Goal: Task Accomplishment & Management: Complete application form

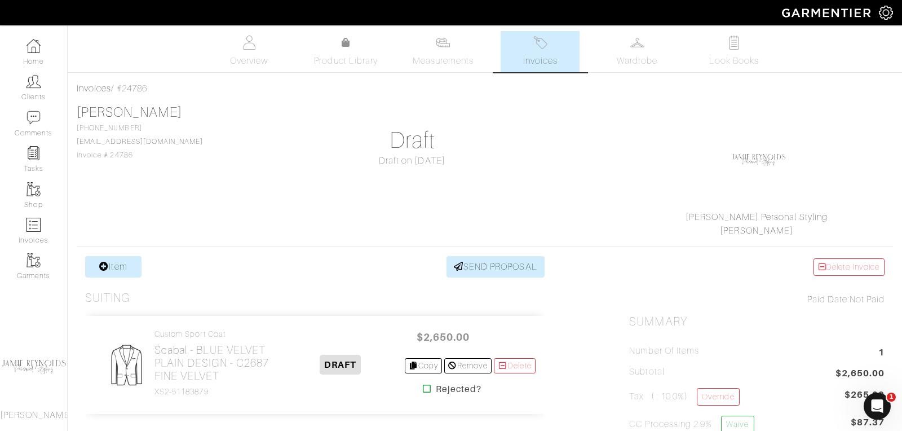
scroll to position [1, 0]
click at [543, 52] on link "Invoices" at bounding box center [539, 50] width 79 height 41
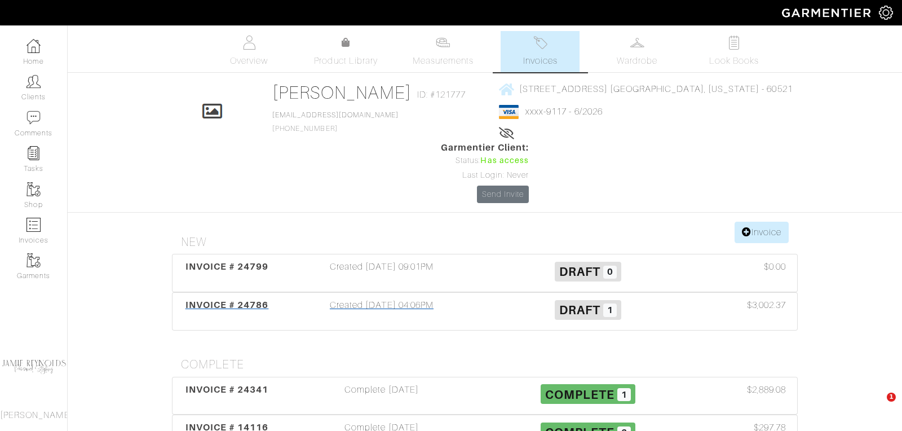
click at [227, 299] on span "INVOICE # 24786" at bounding box center [226, 304] width 83 height 11
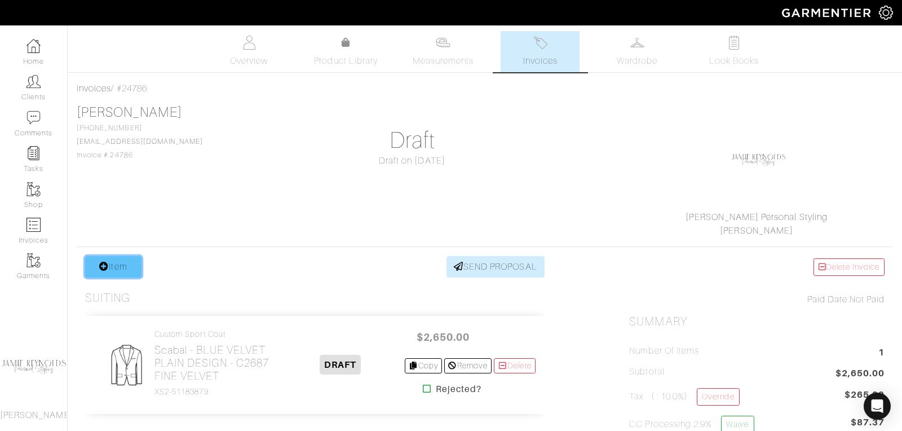
click at [116, 269] on link "Item" at bounding box center [113, 266] width 56 height 21
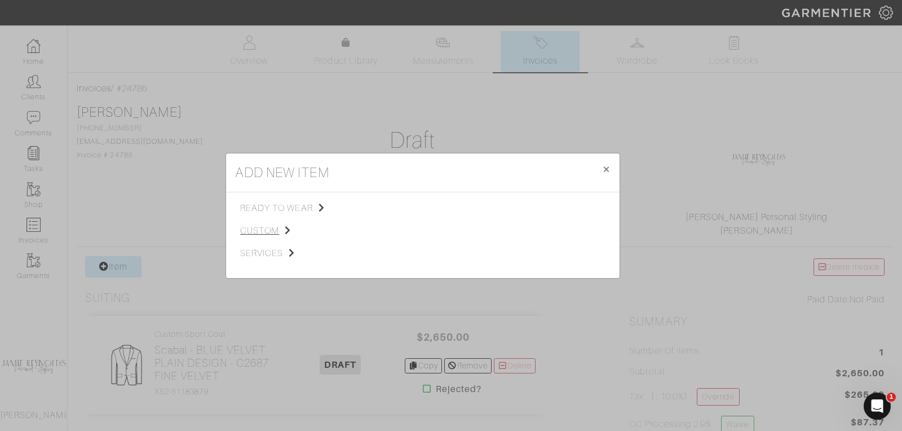
click at [264, 231] on span "custom" at bounding box center [296, 231] width 113 height 14
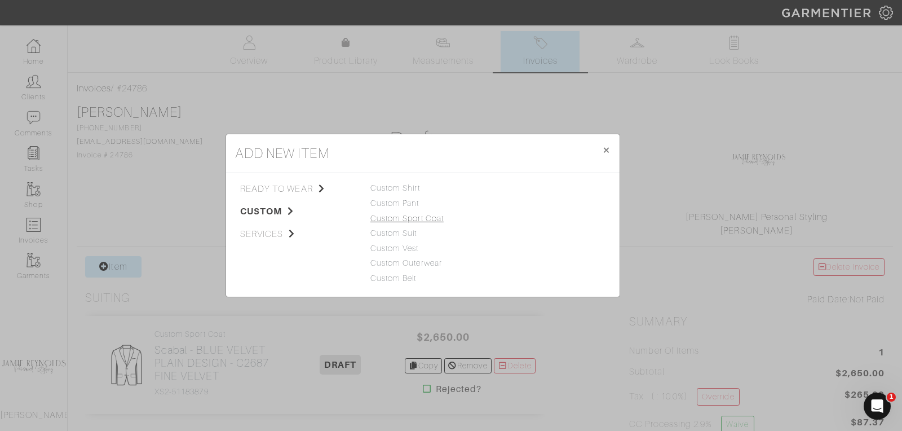
click at [394, 215] on link "Custom Sport Coat" at bounding box center [406, 218] width 73 height 9
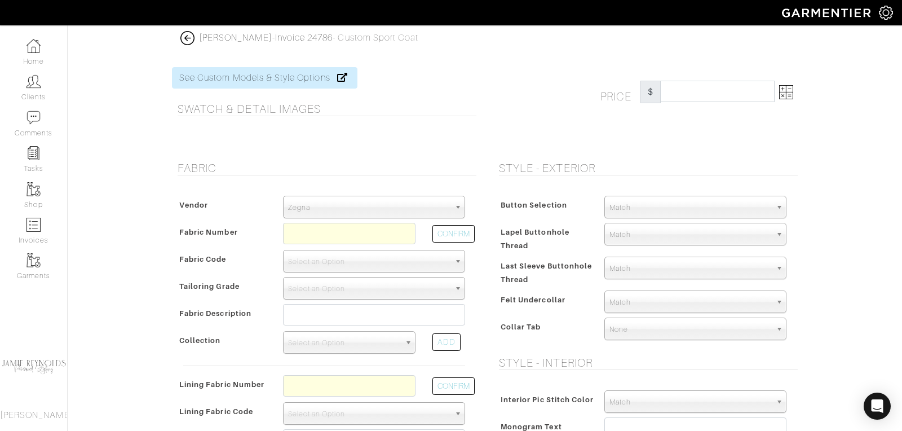
click at [349, 203] on span "Zegna" at bounding box center [369, 207] width 162 height 23
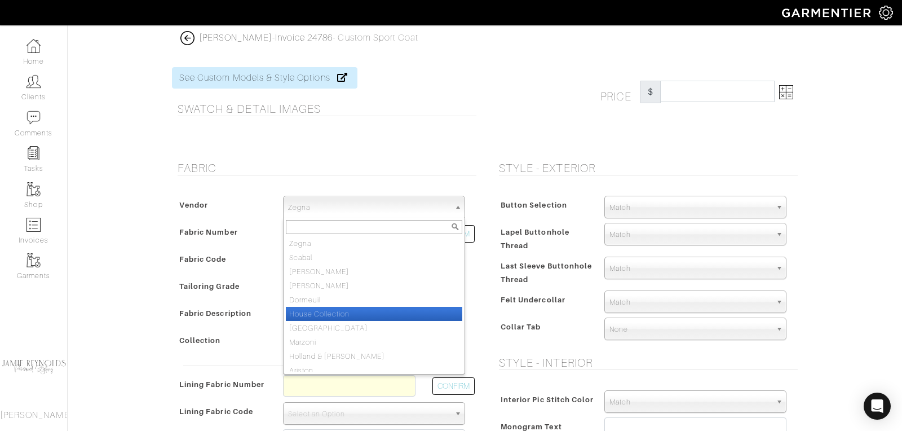
click at [323, 309] on li "House Collection" at bounding box center [374, 314] width 176 height 14
select select "75"
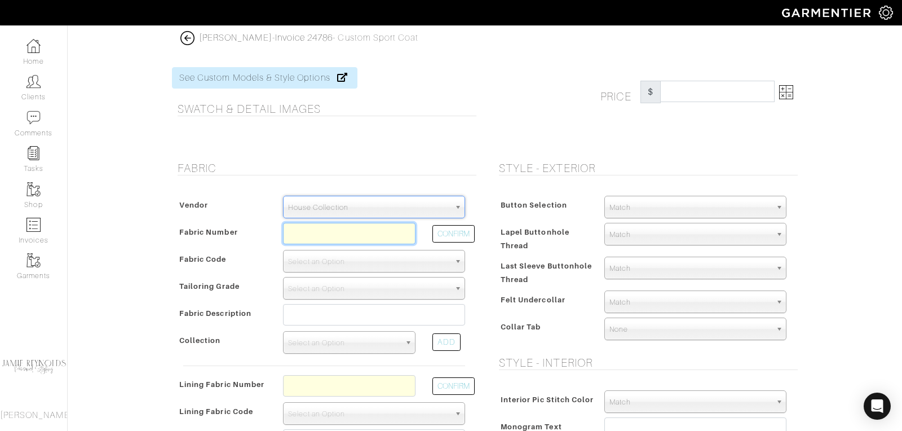
click at [307, 230] on input "text" at bounding box center [349, 233] width 132 height 21
click at [446, 233] on button "CONFIRM" at bounding box center [453, 233] width 42 height 17
type input "K4-49146103"
select select "5738"
type input "Eggplant Solid"
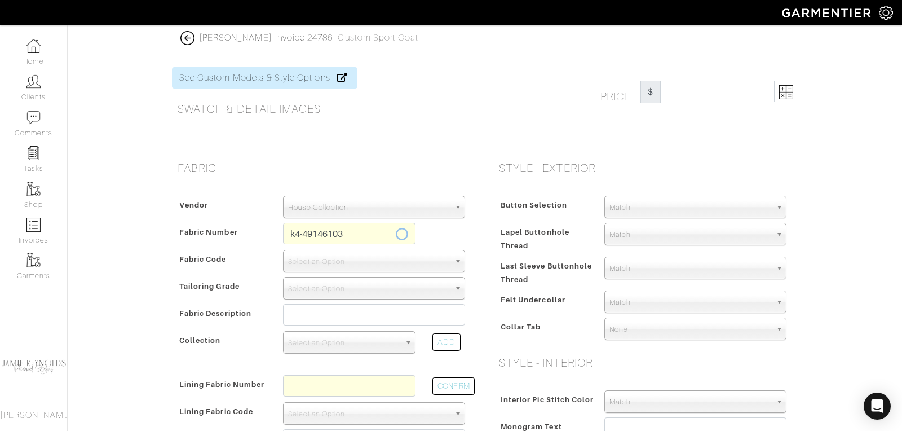
select select
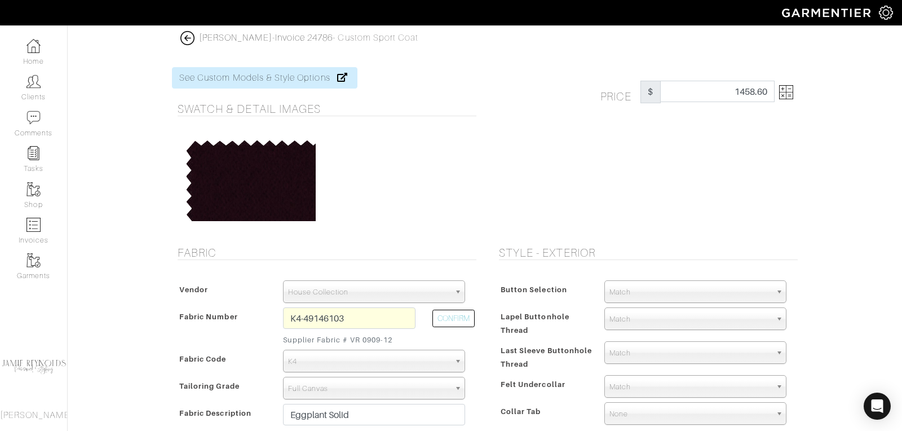
click at [791, 95] on img at bounding box center [786, 92] width 14 height 14
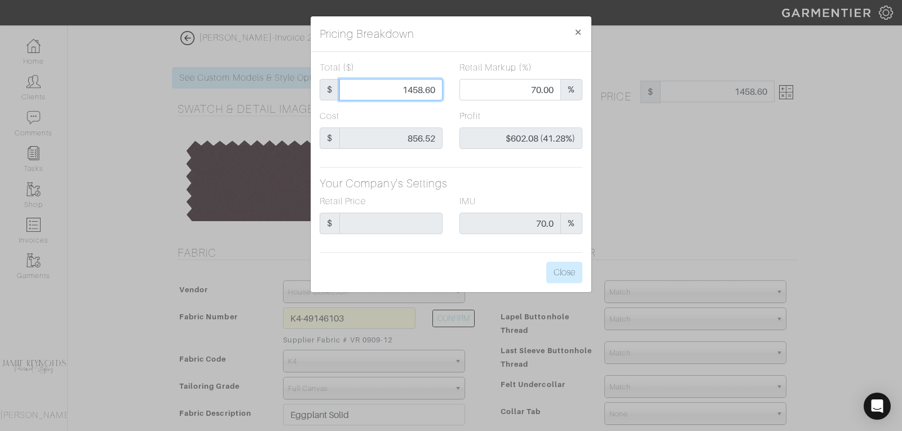
click at [431, 89] on input "1458.60" at bounding box center [390, 89] width 103 height 21
type input "1"
type input "0.00"
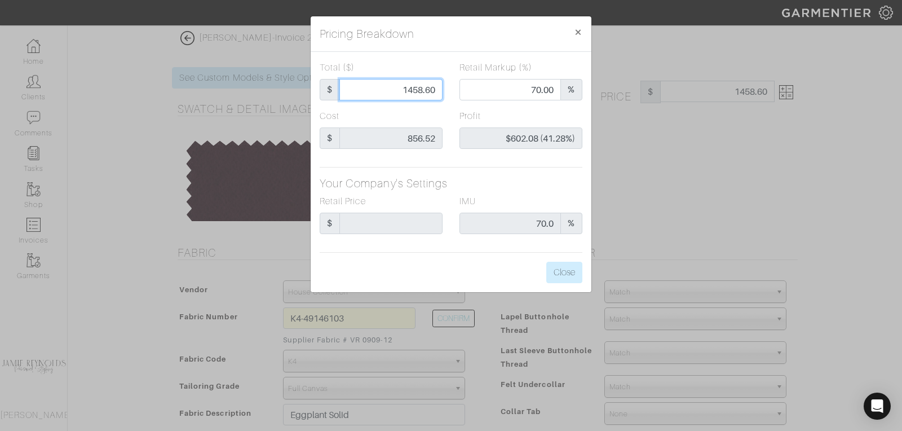
type input "-$855.52 (-85552.00%)"
type input "16"
type input "-$840.52 (-5253.25%)"
type input "165"
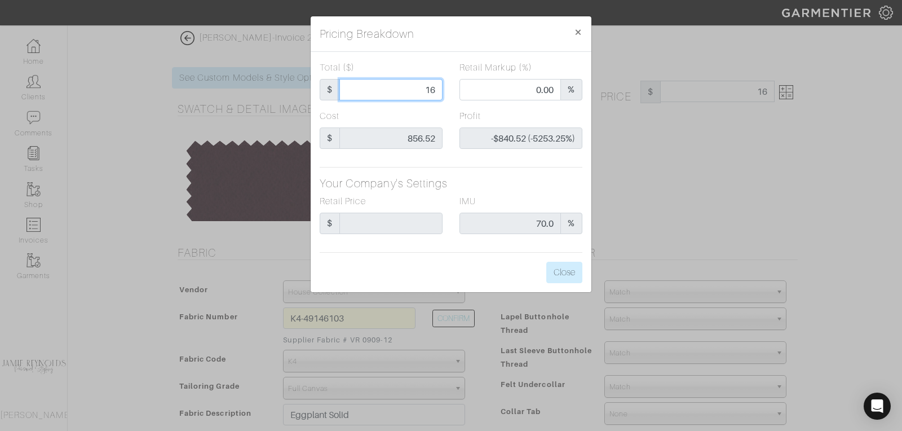
type input "165"
type input "-$691.52 (-419.10%)"
type input "1650"
type input "73.48"
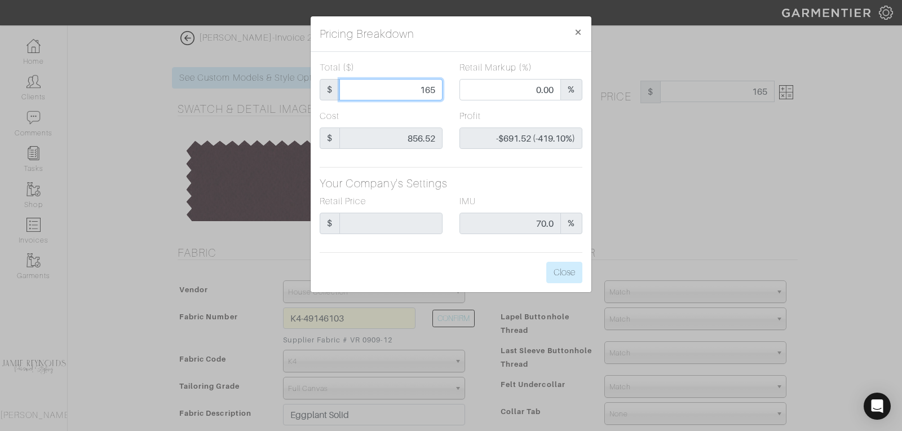
type input "$793.48 (48.09%)"
click at [416, 89] on input "1650" at bounding box center [390, 89] width 103 height 21
type input "1"
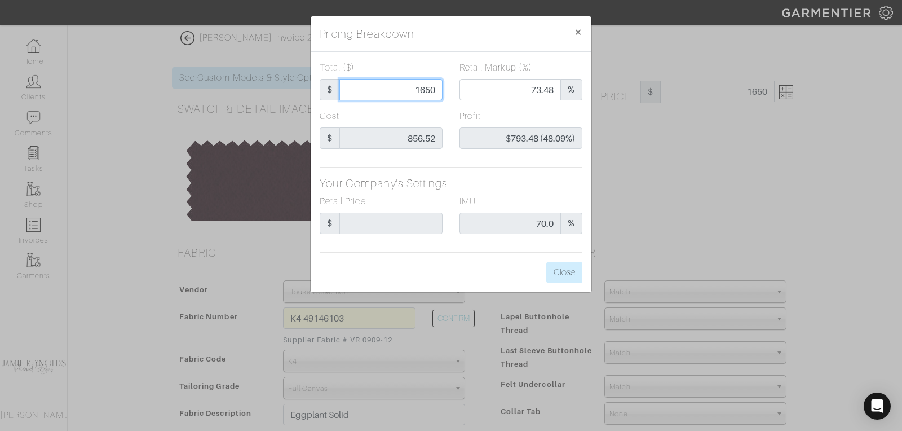
type input "0.00"
type input "-$855.52 (-85552.00%)"
type input "15"
type input "-$841.52 (-5610.13%)"
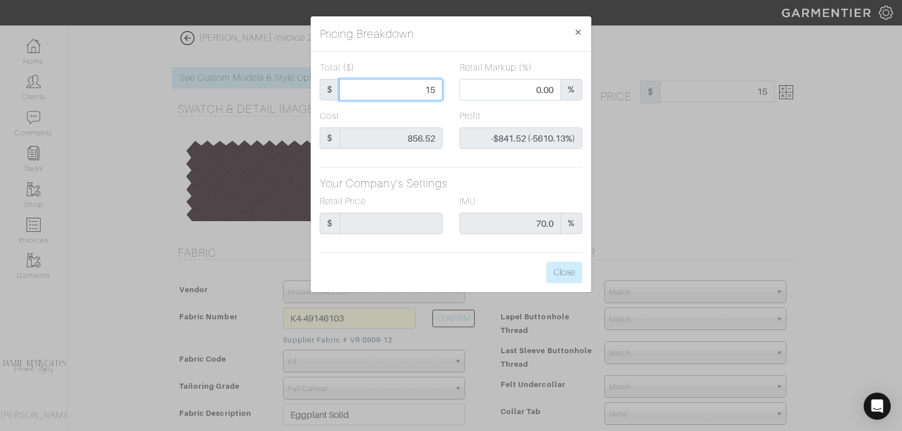
type input "155"
type input "-$701.52 (-452.59%)"
type input "1550"
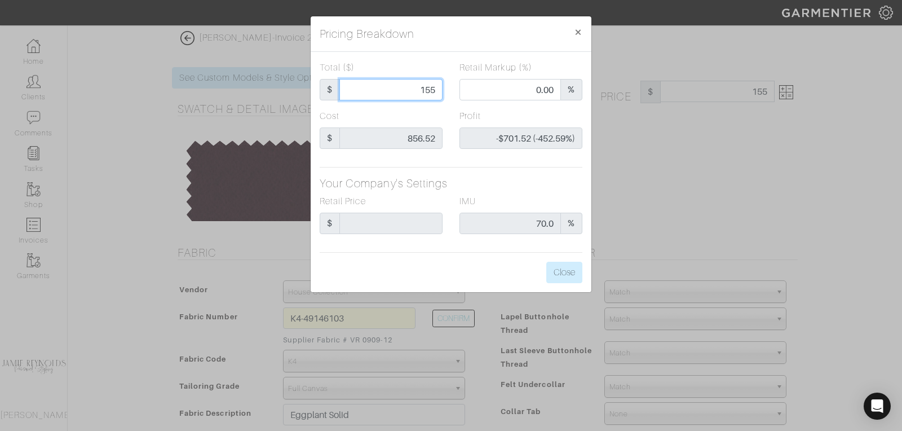
type input "71.77"
type input "$693.48 (44.74%)"
type input "1550"
type input "1550.00"
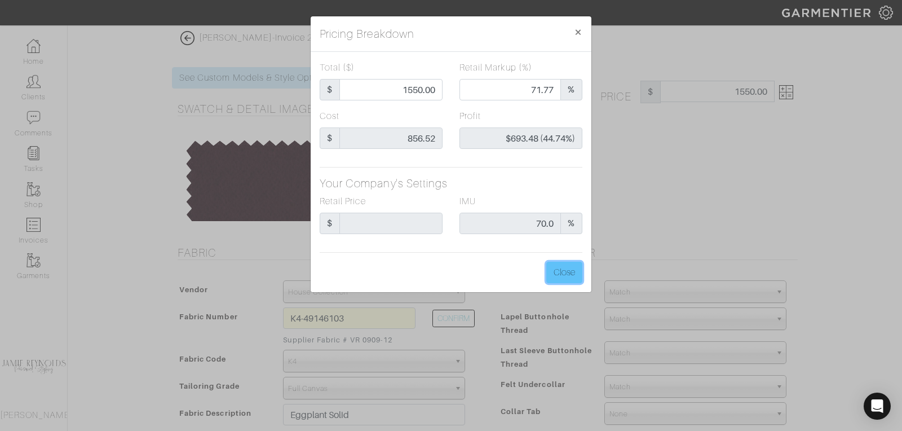
click at [567, 270] on button "Close" at bounding box center [564, 271] width 36 height 21
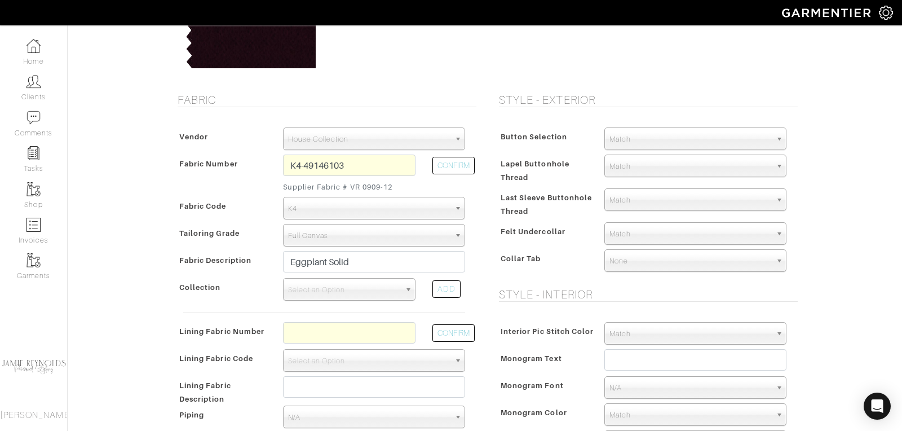
scroll to position [260, 0]
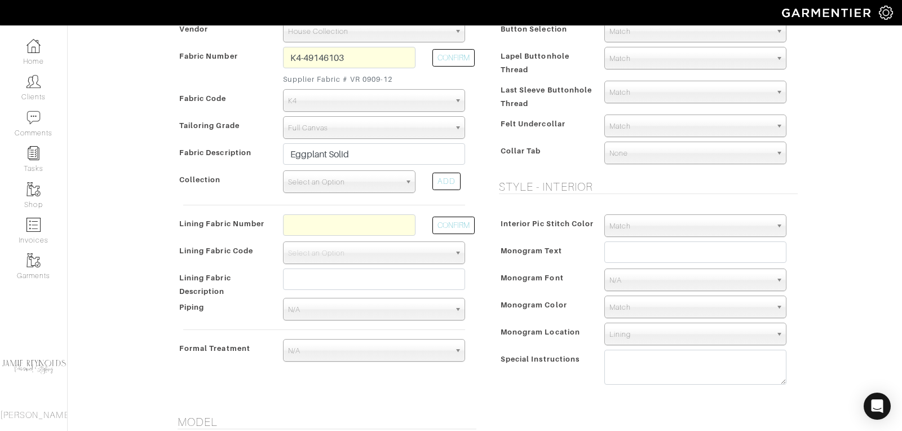
click at [321, 178] on span "Select an Option" at bounding box center [344, 182] width 112 height 23
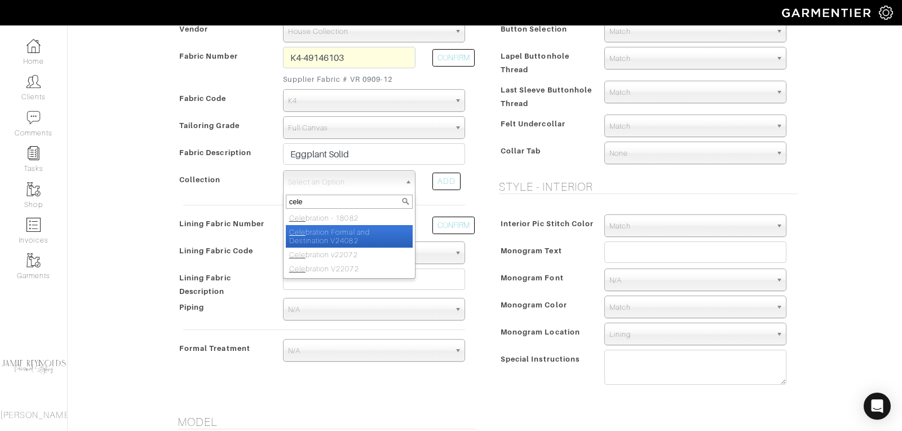
type input "cele"
click at [325, 234] on li "Cele bration Formal and Destination V24082" at bounding box center [349, 236] width 127 height 23
select select "1024"
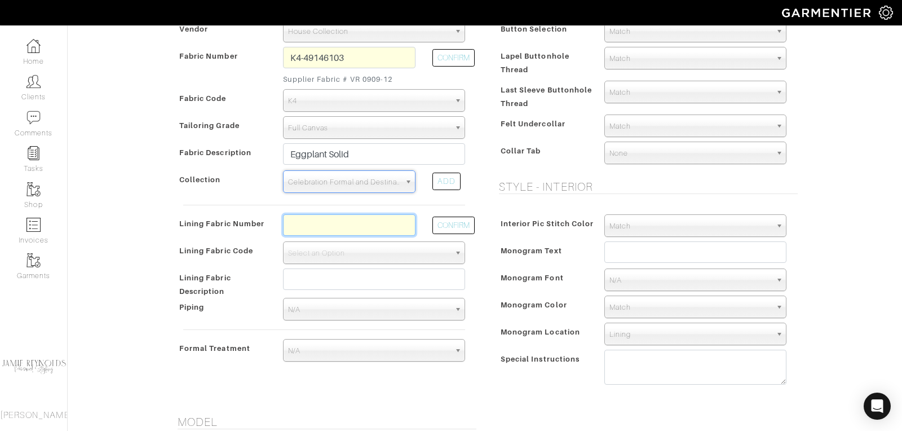
click at [313, 224] on input "text" at bounding box center [349, 224] width 132 height 21
click at [443, 232] on div "CONFIRM" at bounding box center [449, 227] width 50 height 27
click at [355, 227] on input "l2-4073128" at bounding box center [349, 224] width 132 height 21
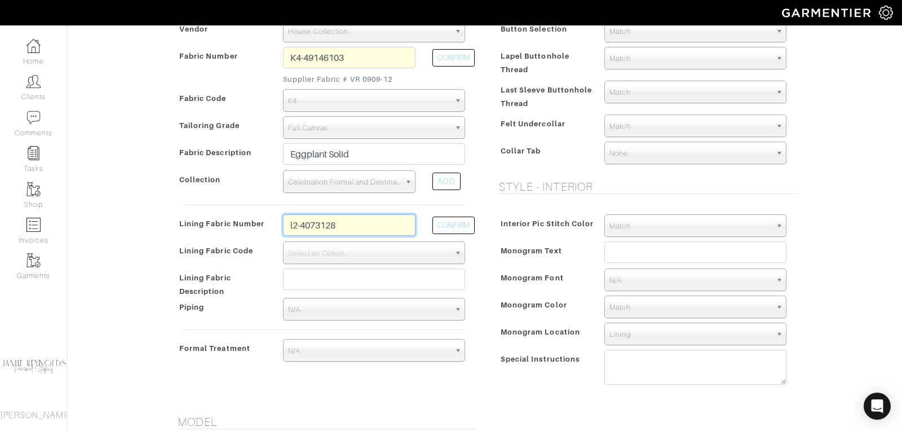
click at [342, 224] on input "l2-4073128" at bounding box center [349, 224] width 132 height 21
type input "l"
type input "l5-48135262"
click at [471, 218] on button "CONFIRM" at bounding box center [453, 224] width 42 height 17
select select "938"
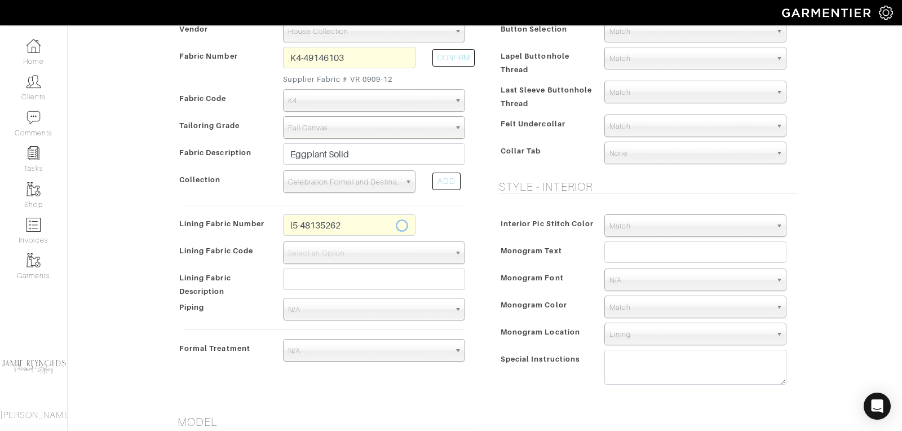
type input "Navy Solid"
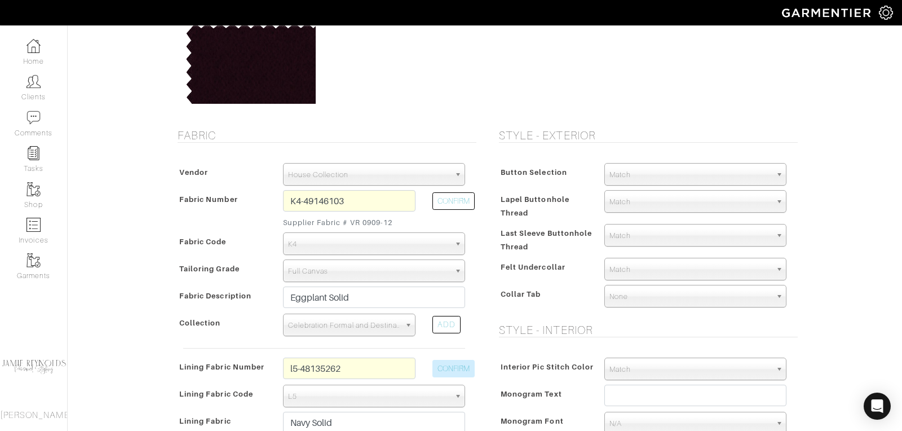
scroll to position [0, 0]
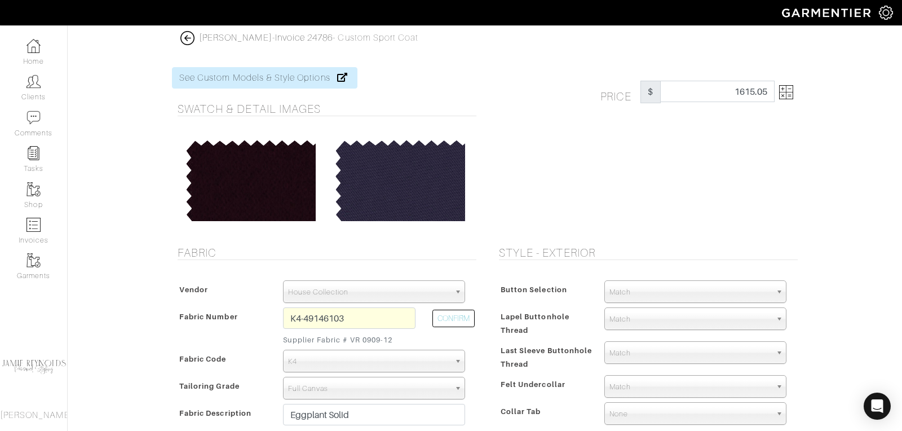
click at [789, 96] on img at bounding box center [786, 92] width 14 height 14
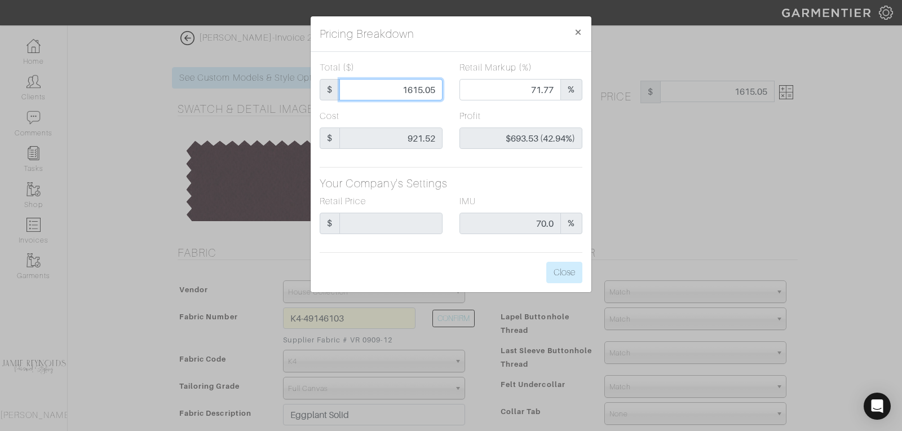
click at [420, 90] on input "1615.05" at bounding box center [390, 89] width 103 height 21
type input "1"
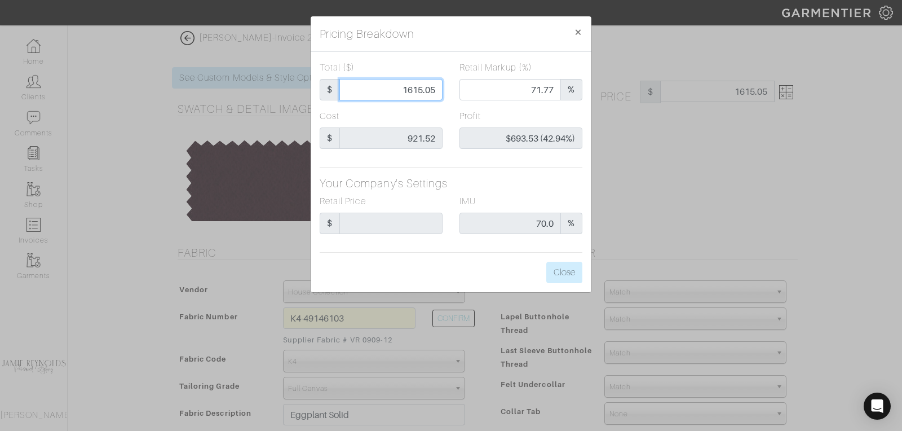
type input "0.00"
type input "-$920.52 (-92052.00%)"
type input "16"
type input "-$905.52 (-5659.50%)"
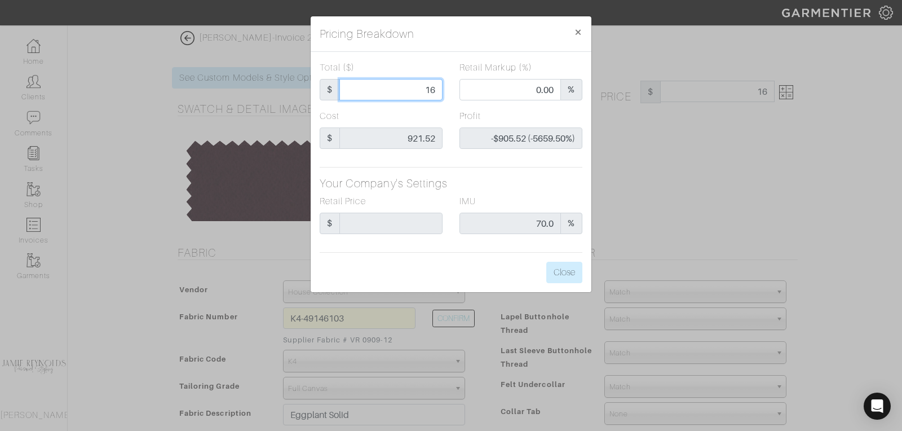
type input "165"
type input "-$756.52 (-458.50%)"
type input "1650"
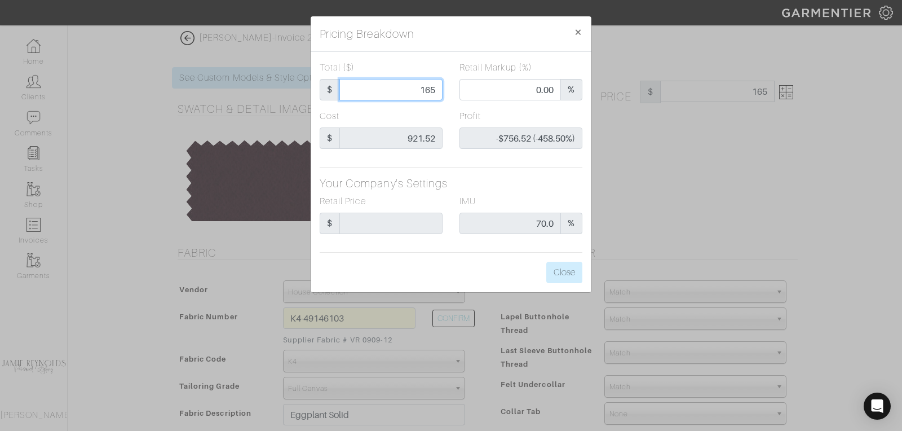
type input "73.48"
type input "$728.48 (44.15%)"
type input "1650"
type input "1650.00"
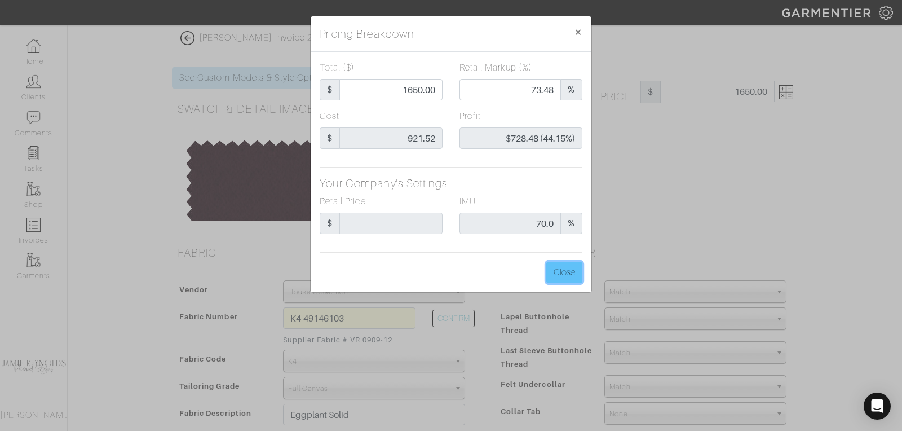
click at [567, 267] on button "Close" at bounding box center [564, 271] width 36 height 21
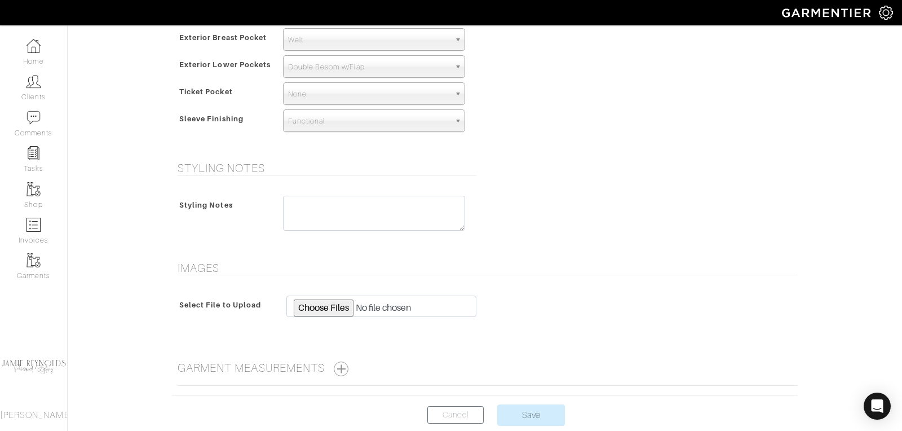
scroll to position [820, 0]
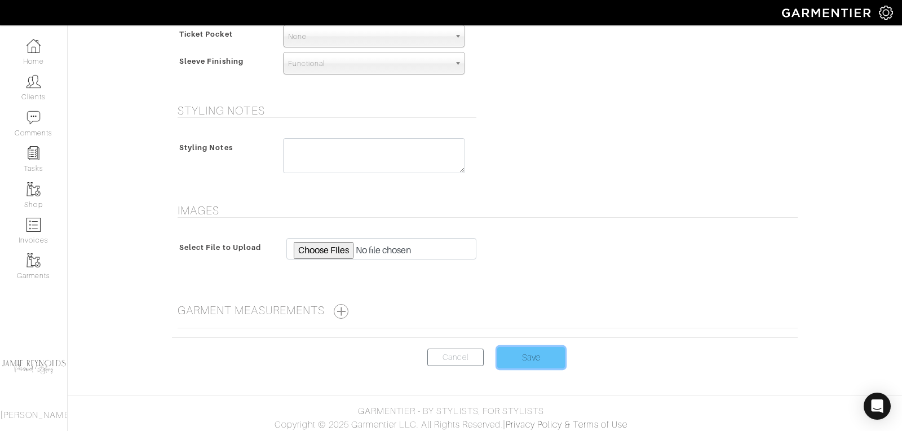
click at [526, 357] on input "Save" at bounding box center [531, 357] width 68 height 21
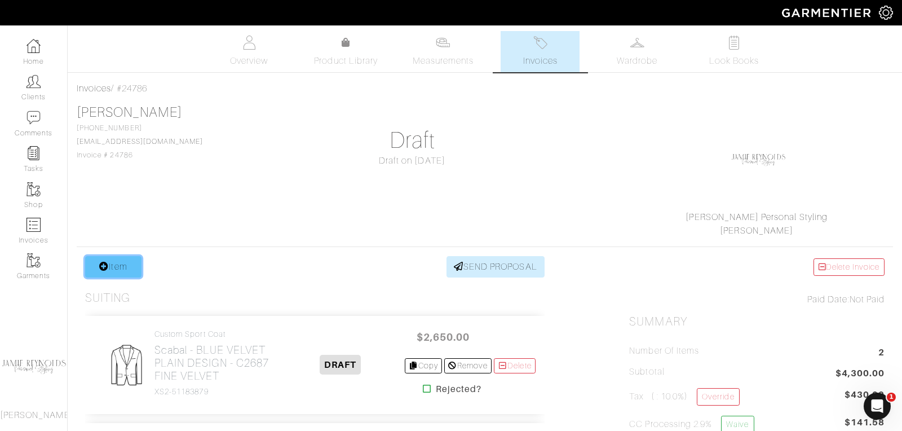
click at [124, 267] on link "Item" at bounding box center [113, 266] width 56 height 21
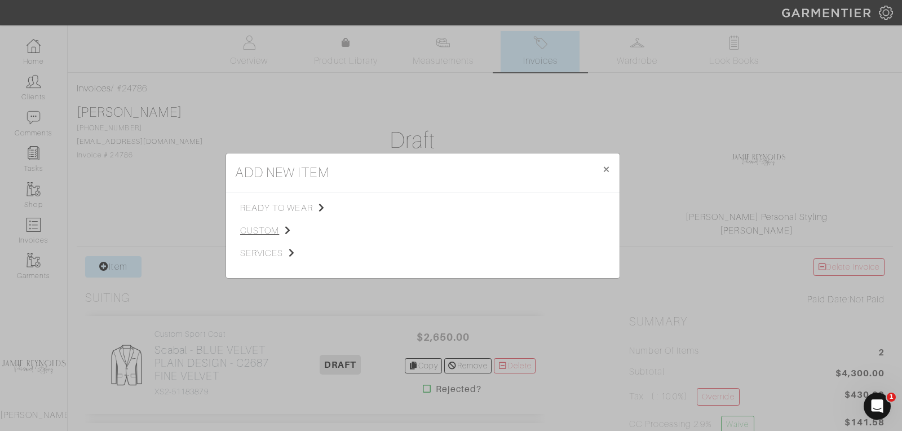
click at [262, 228] on span "custom" at bounding box center [296, 231] width 113 height 14
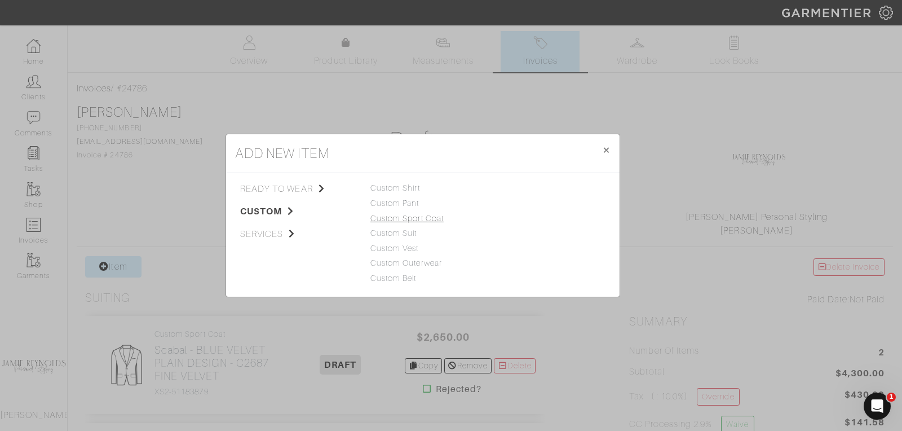
click at [392, 218] on link "Custom Sport Coat" at bounding box center [406, 218] width 73 height 9
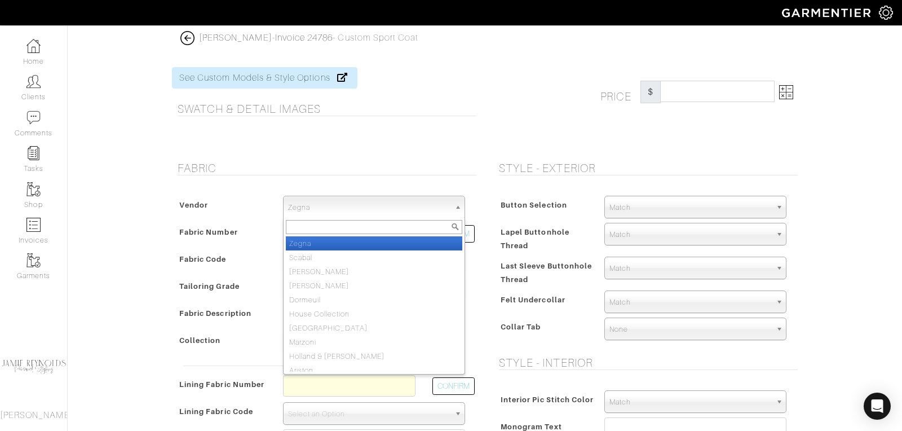
click at [319, 204] on span "Zegna" at bounding box center [369, 207] width 162 height 23
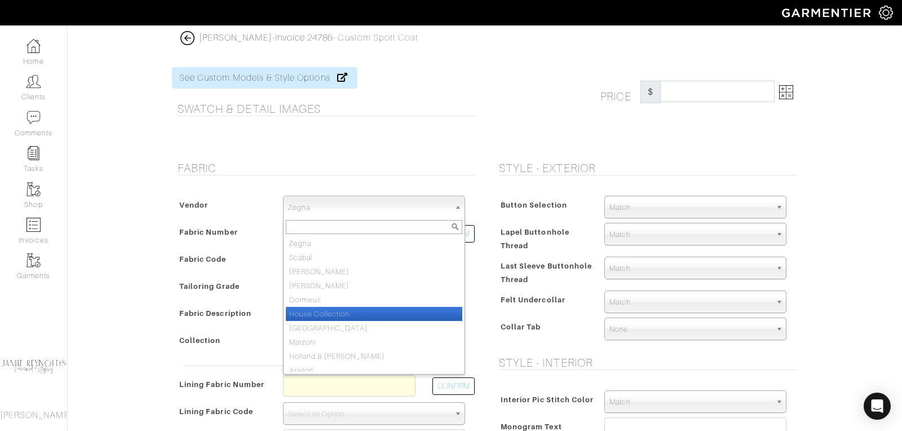
click at [323, 307] on li "House Collection" at bounding box center [374, 314] width 176 height 14
select select "75"
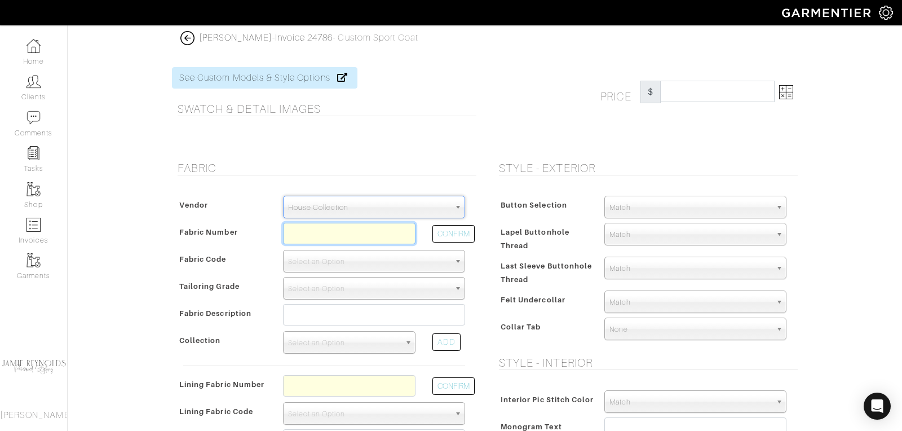
click at [310, 234] on input "text" at bounding box center [349, 233] width 132 height 21
click at [459, 227] on button "CONFIRM" at bounding box center [453, 233] width 42 height 17
type input "Z5-49146105"
select select "5804"
type input "Olive Solid"
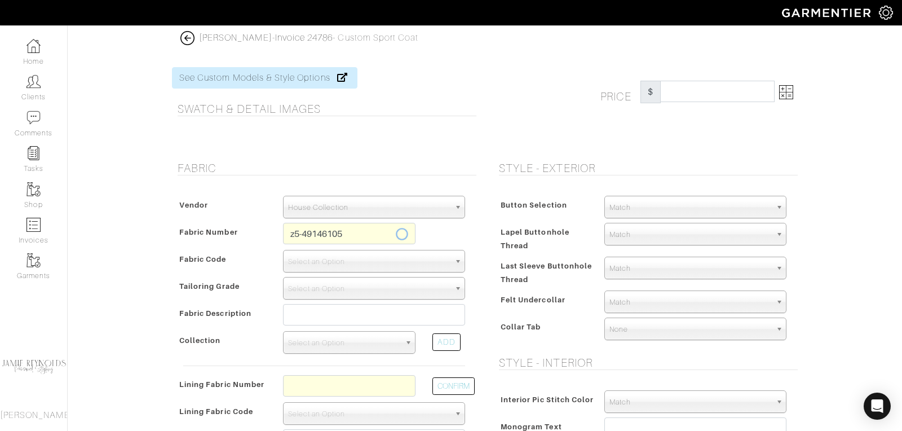
select select
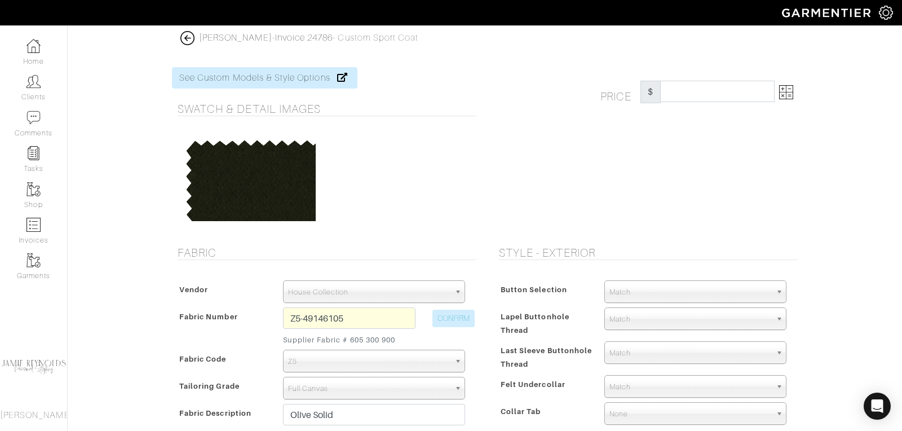
type input "1696.67"
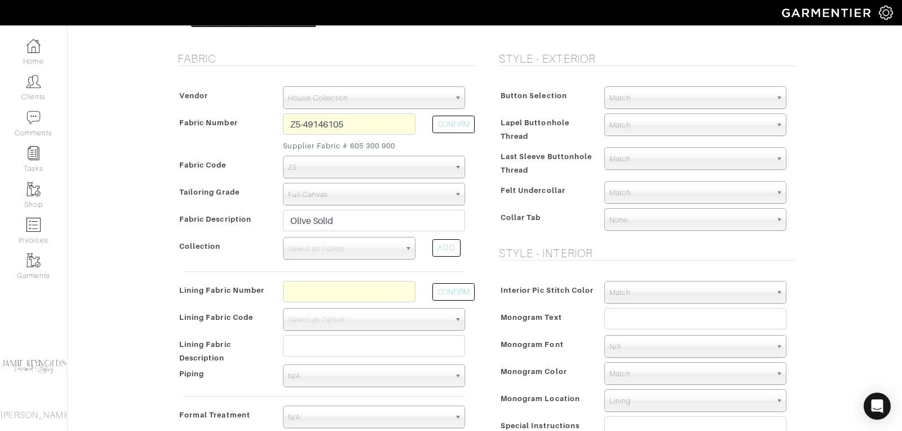
scroll to position [205, 0]
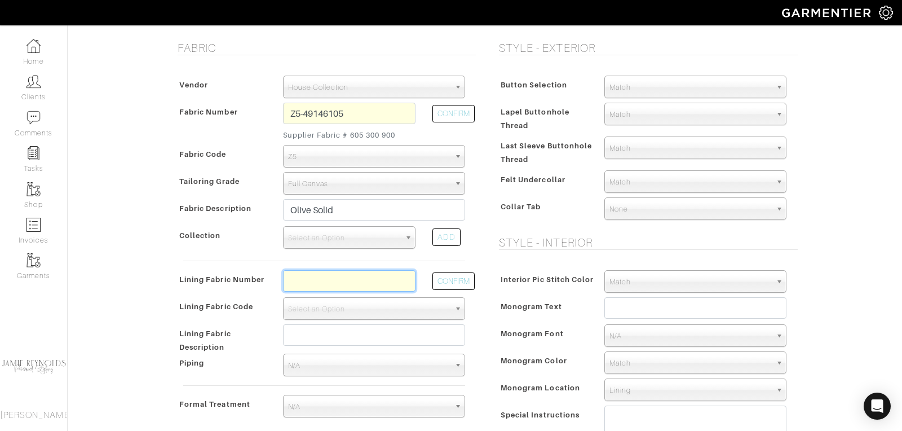
click at [338, 280] on input "text" at bounding box center [349, 280] width 132 height 21
type input "l5-48135262"
click at [459, 280] on button "CONFIRM" at bounding box center [453, 280] width 42 height 17
select select "938"
type input "Navy Solid"
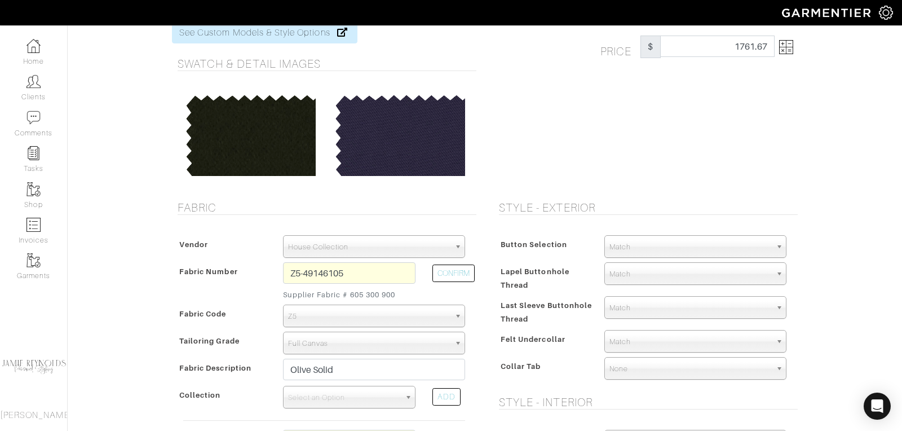
scroll to position [0, 0]
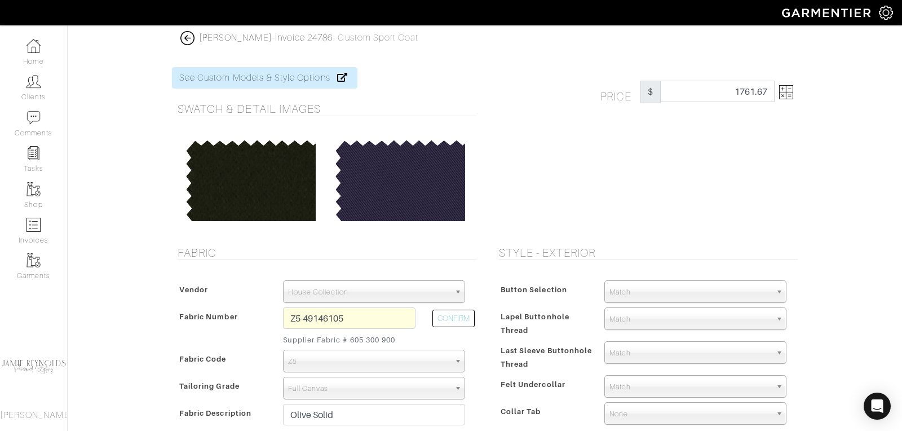
click at [790, 97] on img at bounding box center [786, 92] width 14 height 14
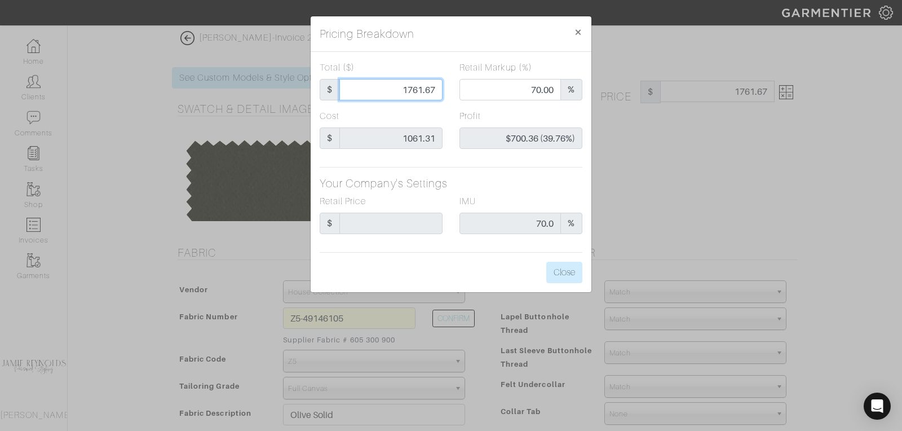
click at [425, 87] on input "1761.67" at bounding box center [390, 89] width 103 height 21
type input "1"
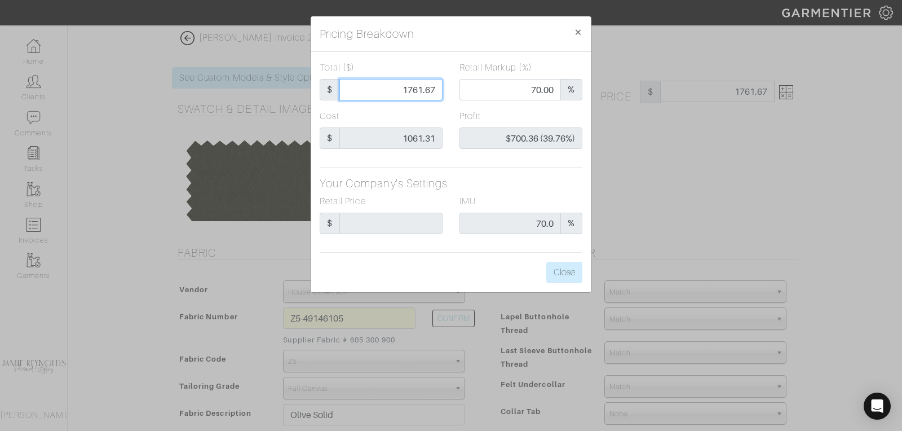
type input "0.00"
type input "-$1,060.31 (-106031.00%)"
type input "18"
type input "-$1,043.31 (-5796.17%)"
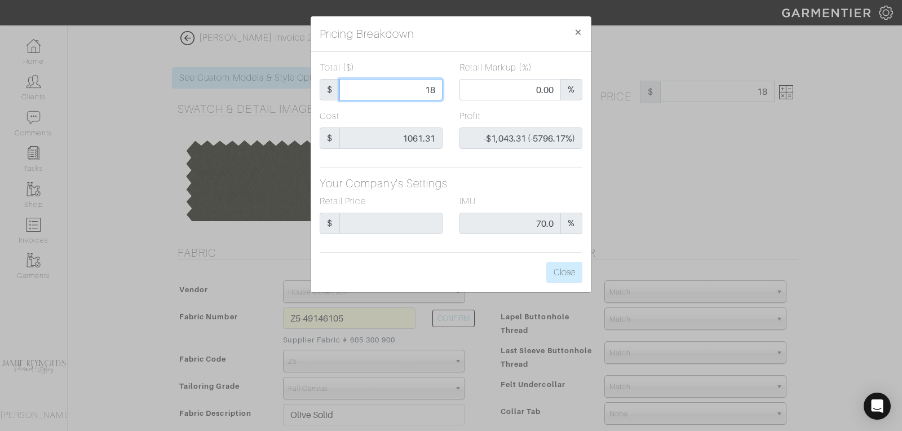
type input "185"
type input "-$876.31 (-473.68%)"
type input "1850"
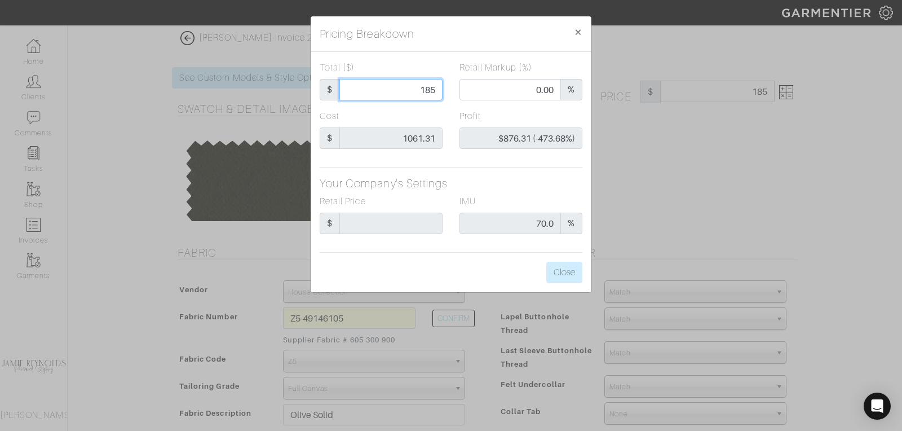
type input "72.49"
type input "$788.69 (42.63%)"
click at [415, 94] on input "1850" at bounding box center [390, 89] width 103 height 21
type input "1850"
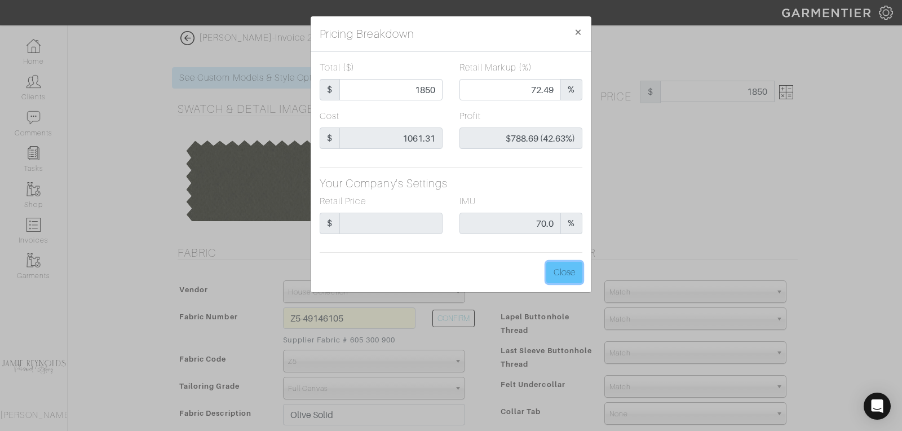
type input "1850.00"
click at [560, 272] on button "Close" at bounding box center [564, 271] width 36 height 21
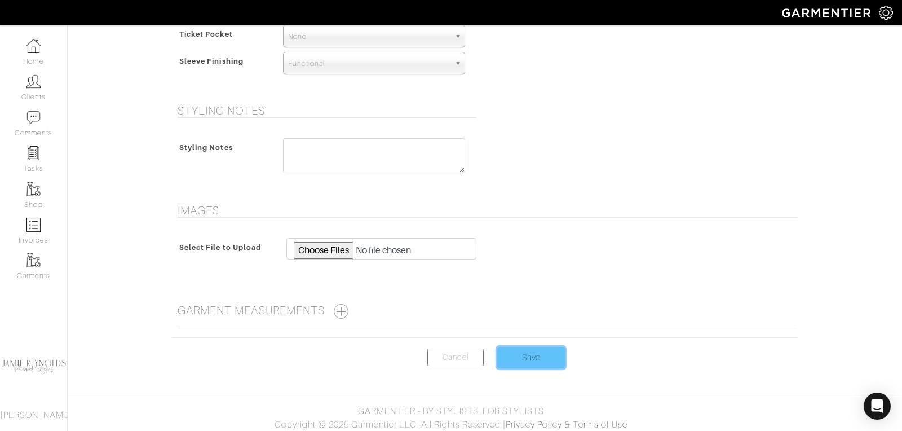
click at [538, 347] on input "Save" at bounding box center [531, 357] width 68 height 21
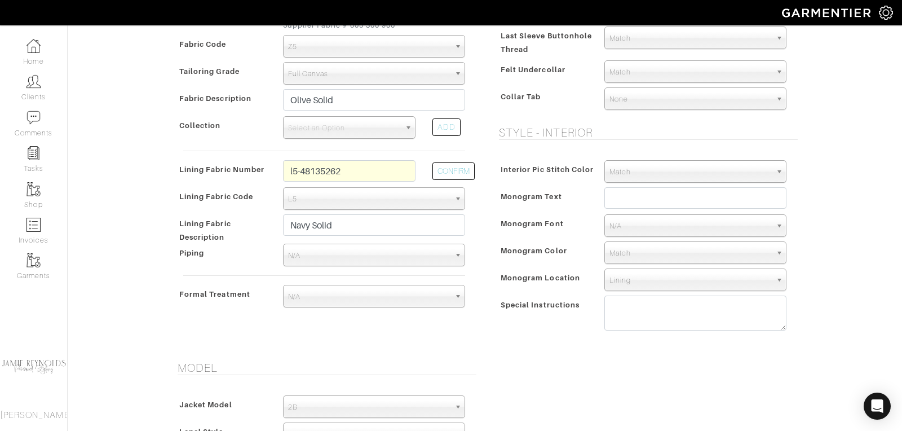
scroll to position [266, 0]
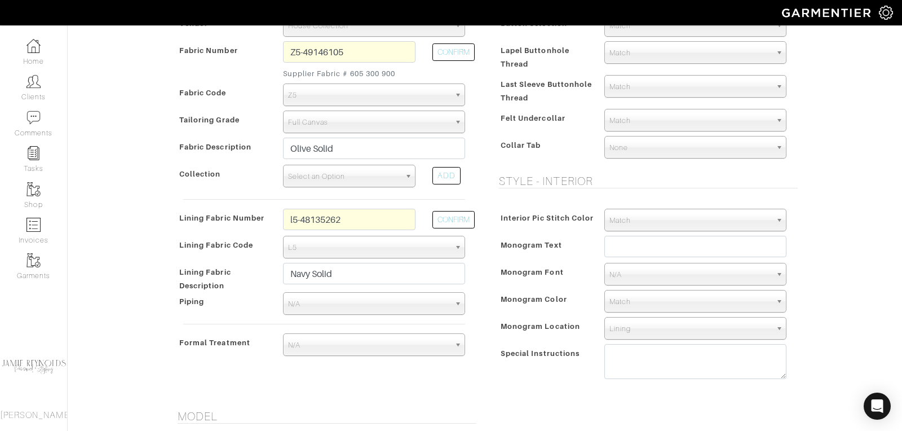
click at [343, 177] on span "Select an Option" at bounding box center [344, 176] width 112 height 23
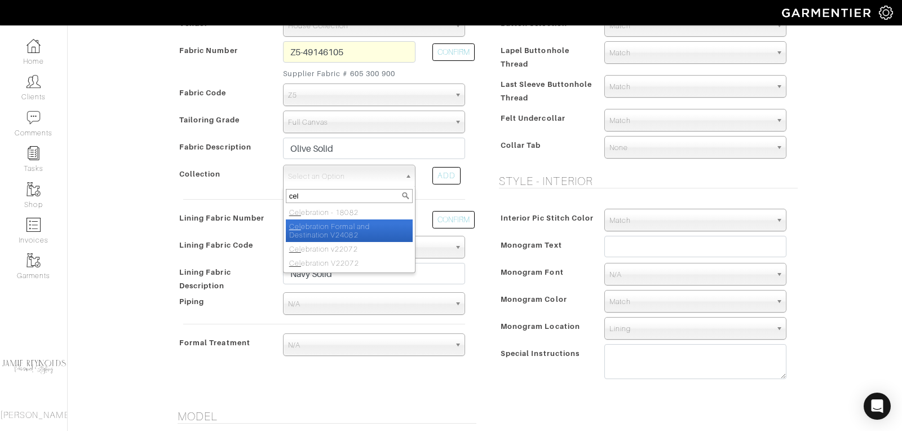
type input "cel"
click at [350, 233] on li "Cel ebration Formal and Destination V24082" at bounding box center [349, 230] width 127 height 23
select select "1024"
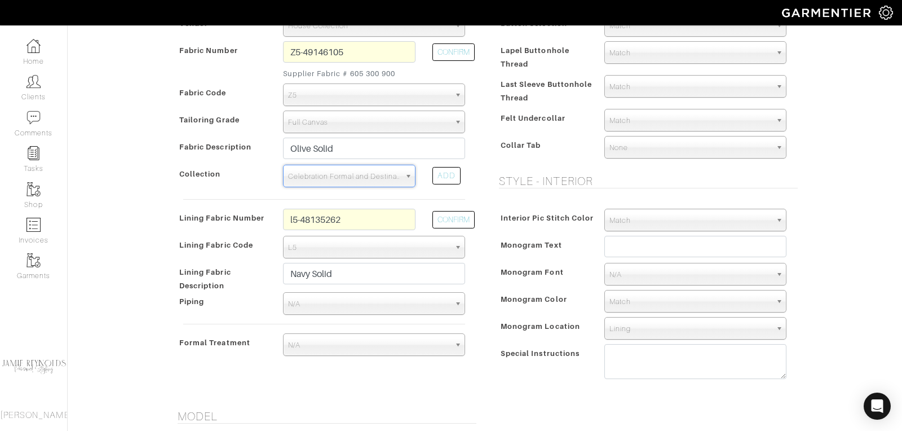
scroll to position [820, 0]
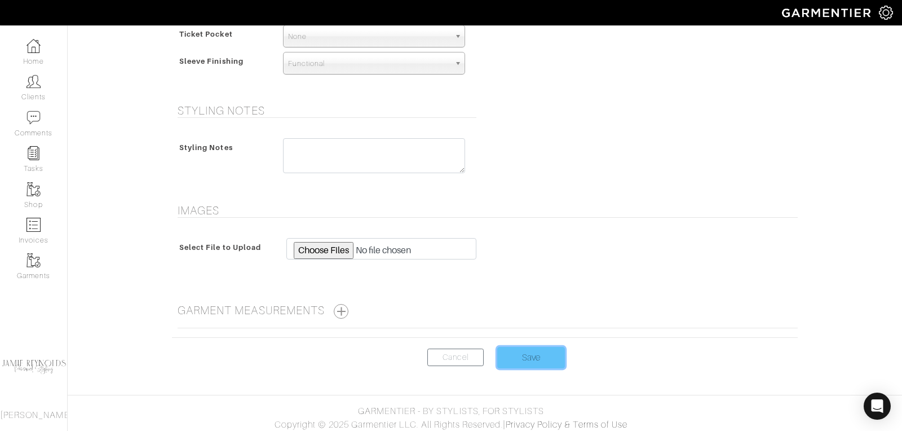
click at [522, 354] on input "Save" at bounding box center [531, 357] width 68 height 21
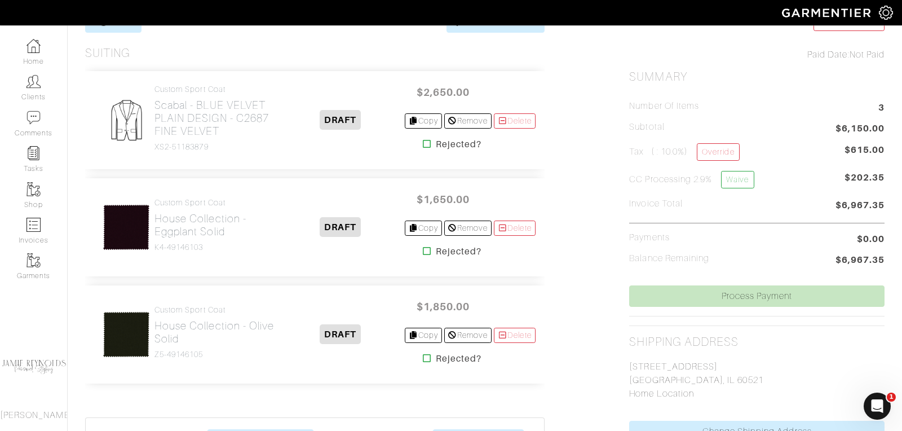
scroll to position [254, 0]
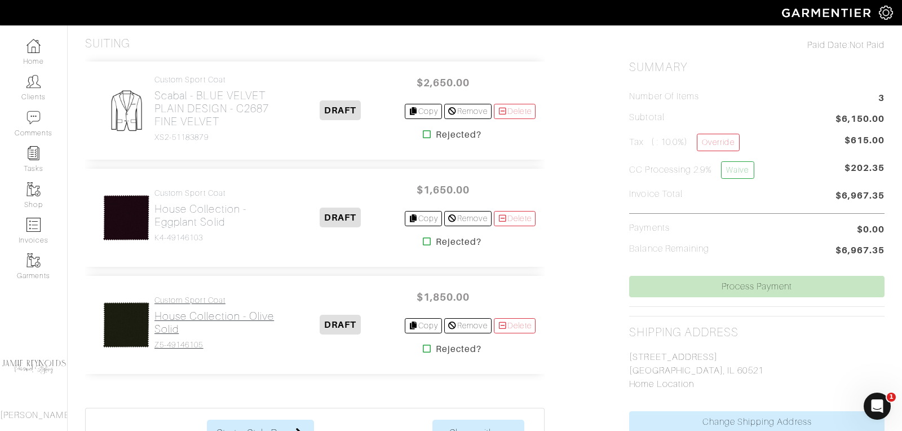
click at [172, 325] on h2 "House Collection - Olive Solid" at bounding box center [215, 322] width 122 height 26
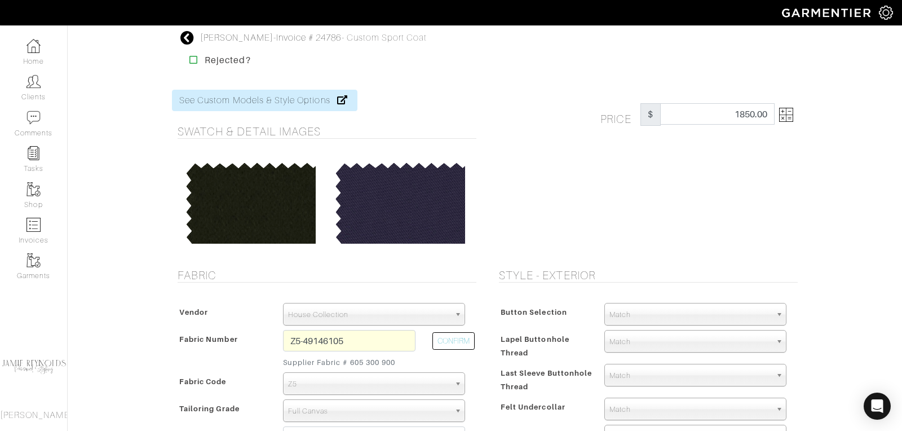
click at [789, 118] on img at bounding box center [786, 115] width 14 height 14
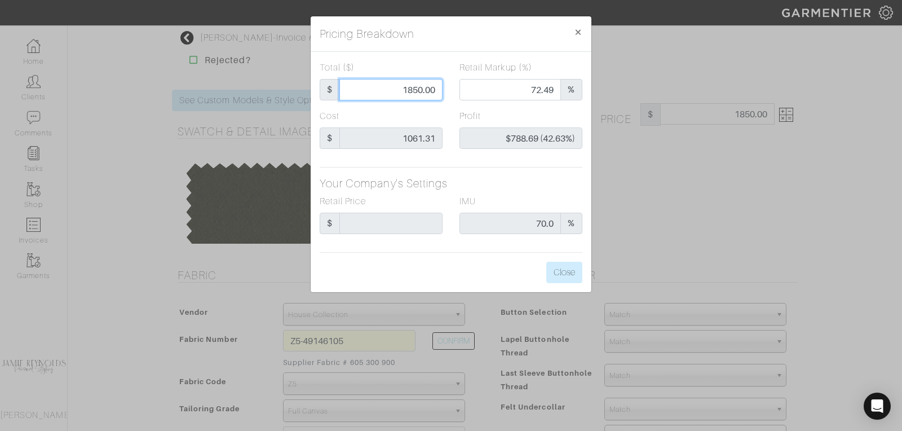
click at [401, 91] on input "1850.00" at bounding box center [390, 89] width 103 height 21
type input "1"
type input "0.00"
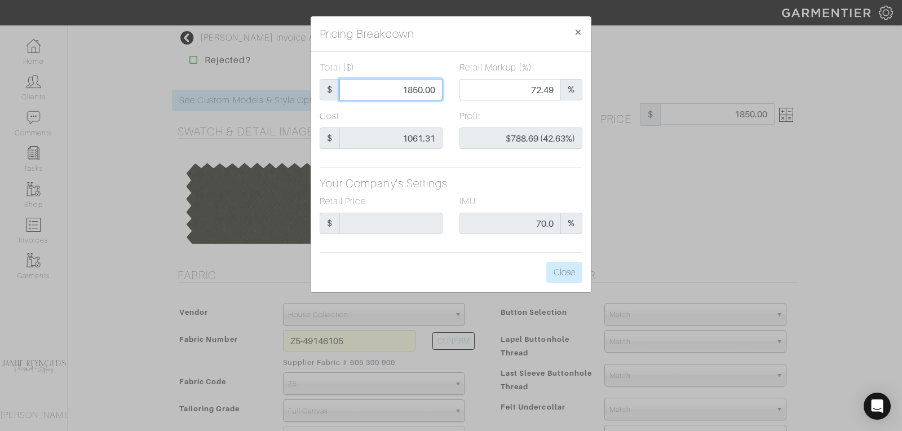
type input "-$1,060.31 (-106031.00%)"
type input "19"
type input "-$1,042.31 (-5485.84%)"
type input "195"
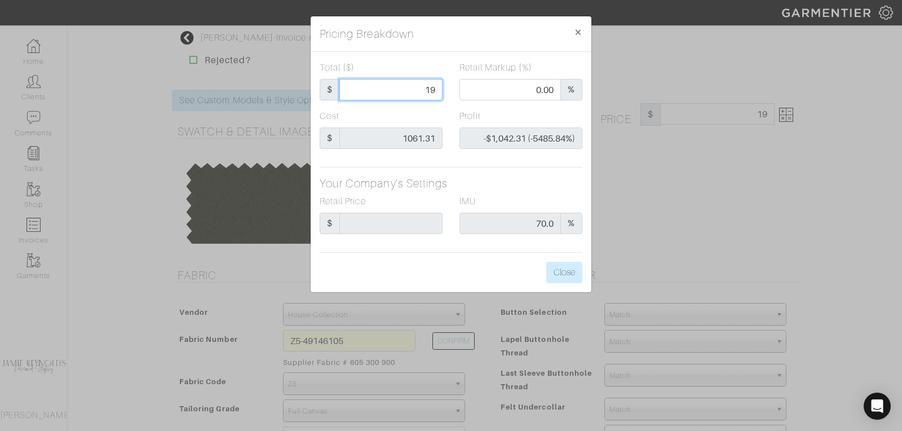
type input "195"
type input "-$866.31 (-444.26%)"
type input "1950"
type input "73.90"
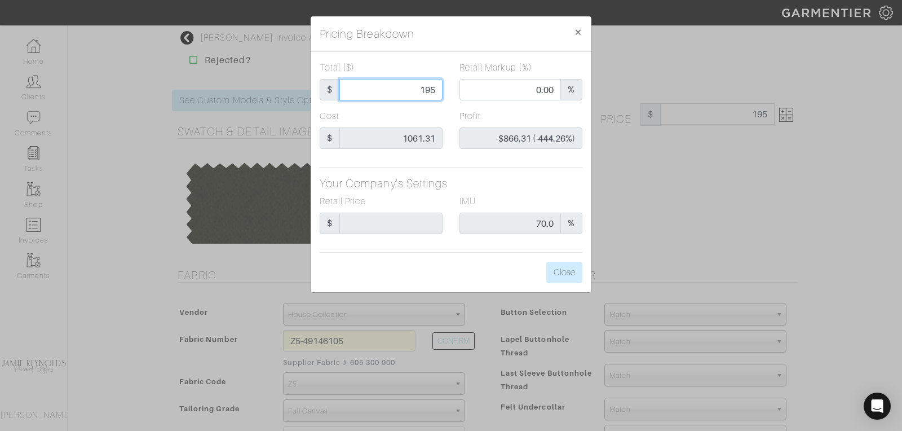
type input "$888.69 (45.57%)"
type input "1950"
type input "1950.00"
click at [565, 271] on button "Close" at bounding box center [564, 271] width 36 height 21
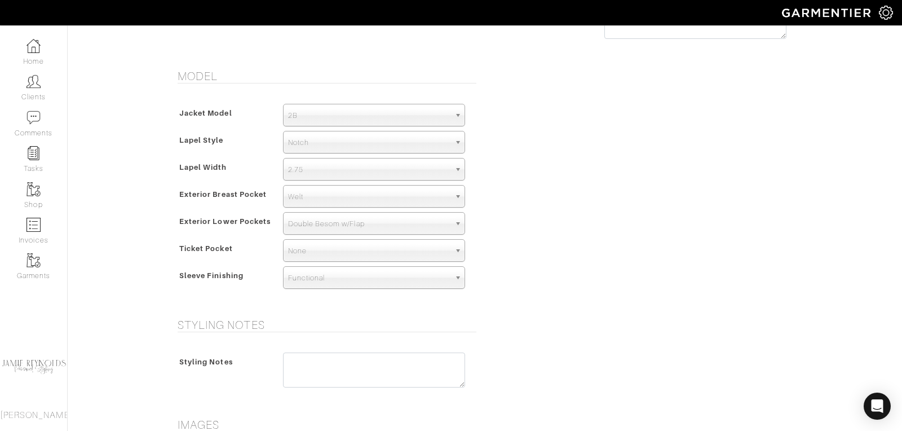
scroll to position [796, 0]
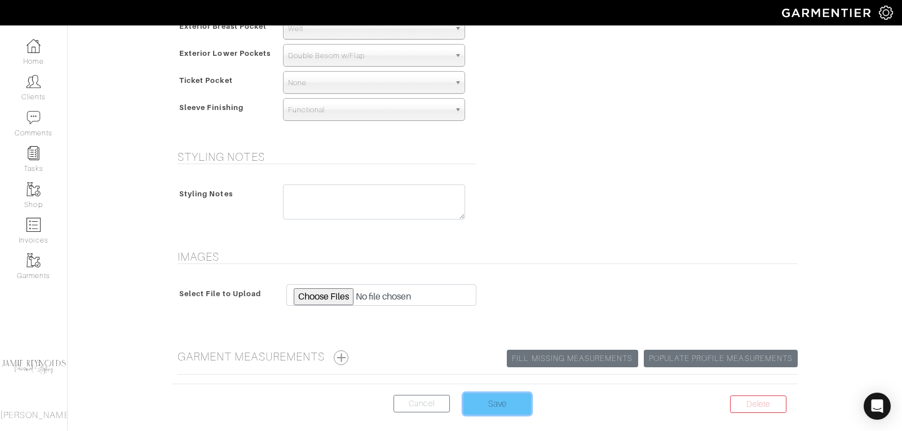
click at [498, 405] on input "Save" at bounding box center [497, 403] width 68 height 21
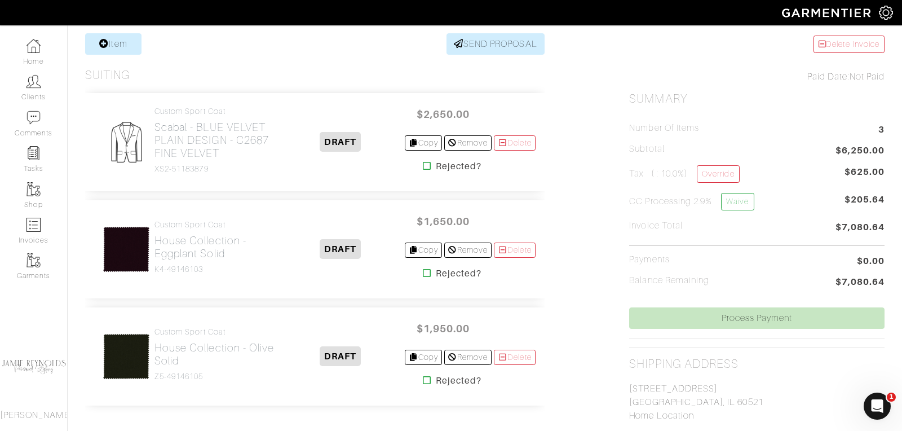
scroll to position [232, 0]
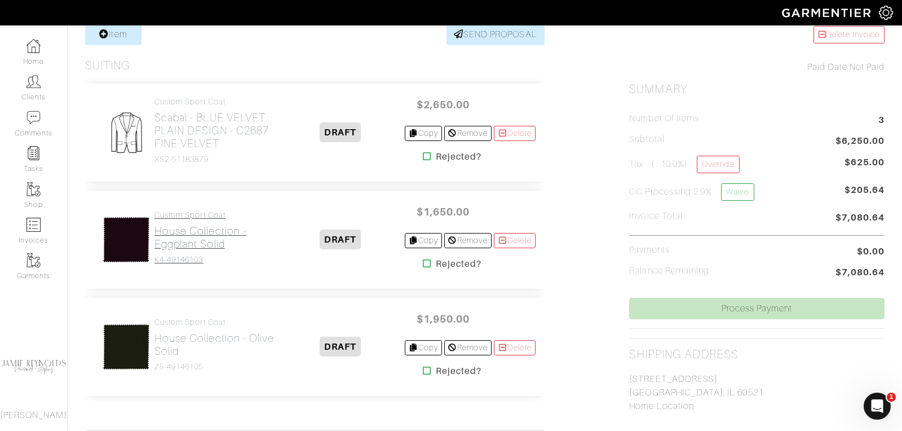
click at [205, 236] on h2 "House Collection - Eggplant Solid" at bounding box center [215, 237] width 122 height 26
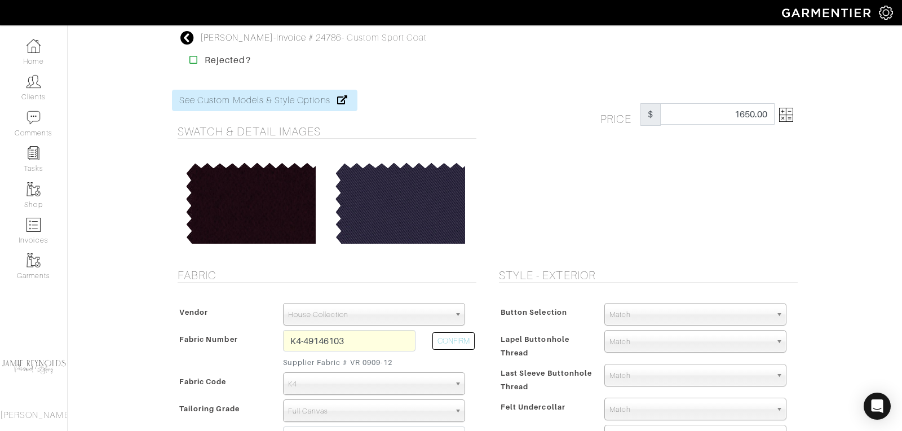
click at [791, 119] on img at bounding box center [786, 115] width 14 height 14
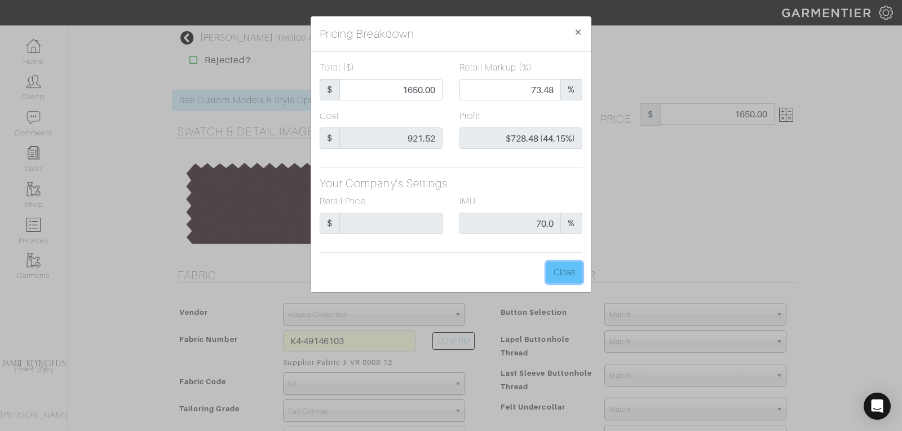
click at [571, 267] on button "Close" at bounding box center [564, 271] width 36 height 21
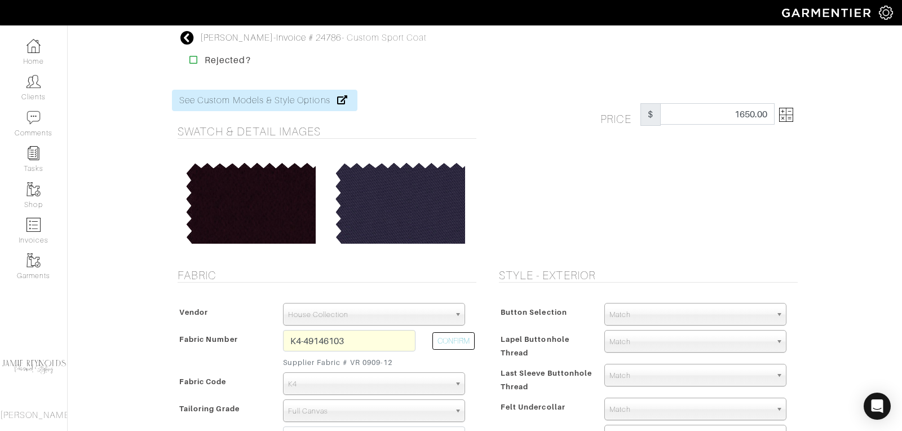
click at [185, 39] on icon at bounding box center [187, 38] width 14 height 14
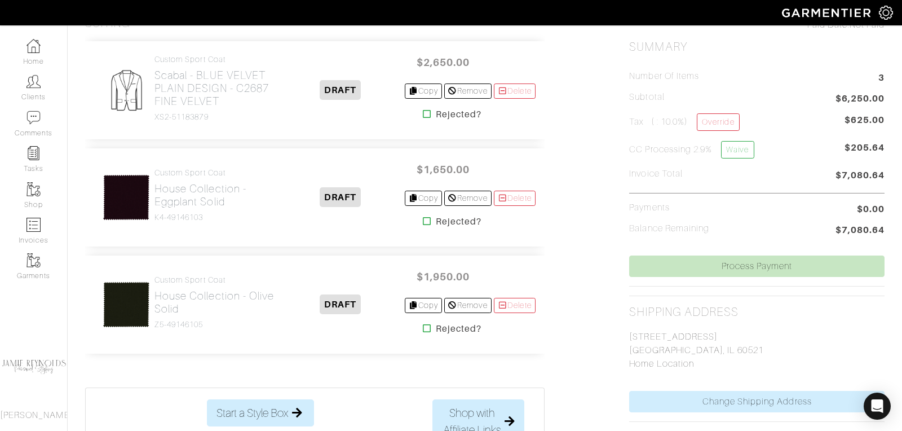
scroll to position [380, 0]
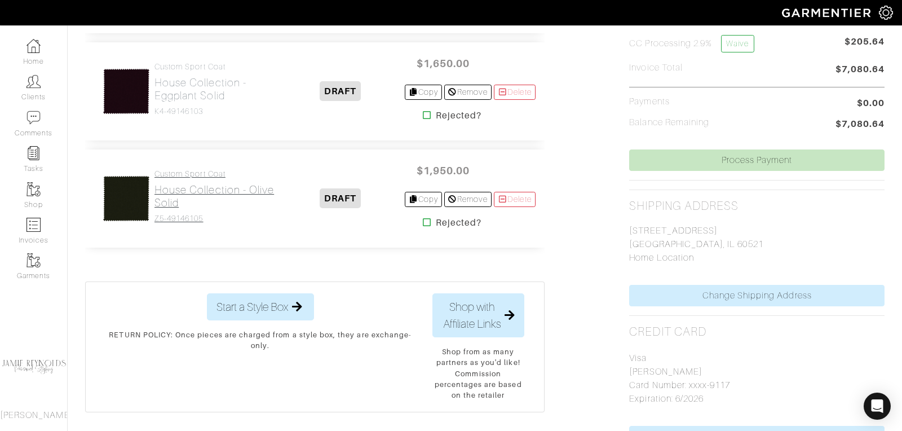
click at [205, 190] on h2 "House Collection - Olive Solid" at bounding box center [215, 196] width 122 height 26
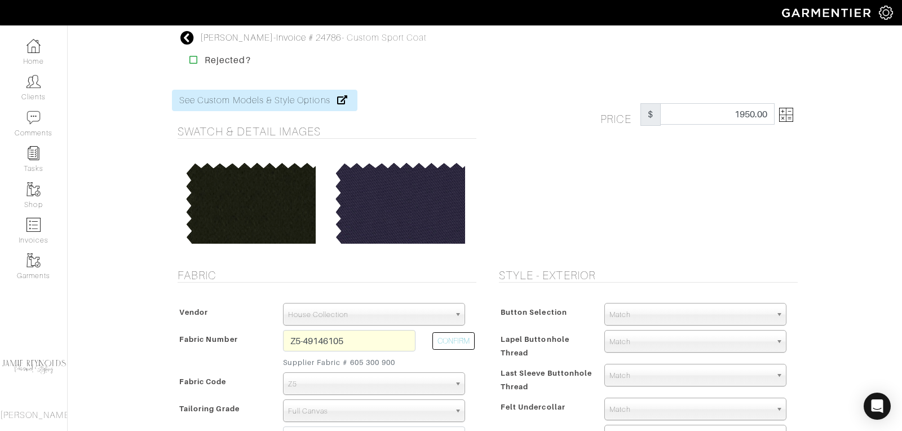
click at [791, 118] on img at bounding box center [786, 115] width 14 height 14
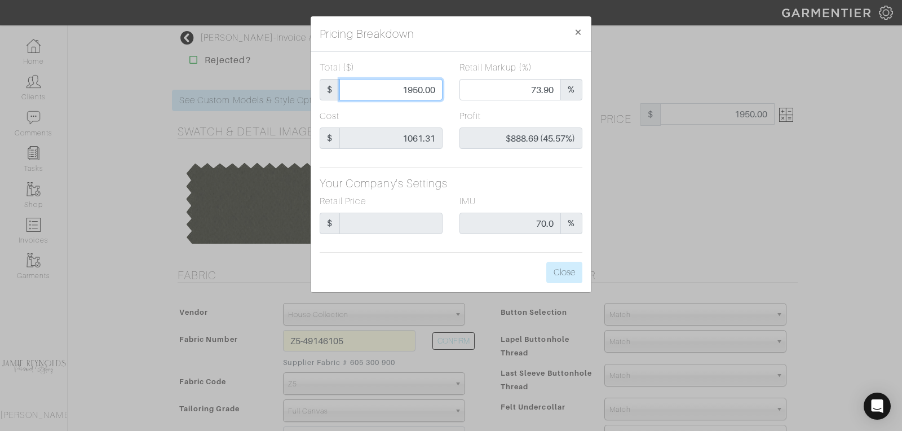
click at [421, 91] on input "1950.00" at bounding box center [390, 89] width 103 height 21
type input "1"
type input "0.00"
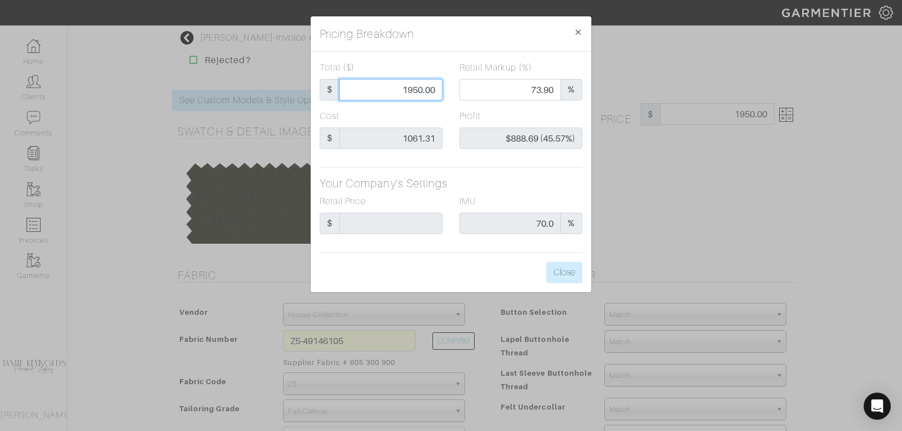
type input "-$1,060.31 (-106031.00%)"
type input "19"
type input "-$1,042.31 (-5485.84%)"
type input "190"
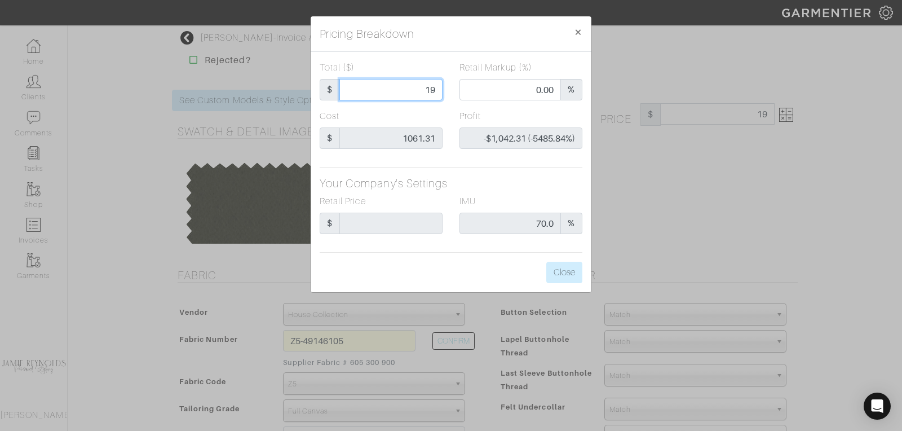
type input "190"
type input "-$871.31 (-458.58%)"
type input "1900"
type input "73.21"
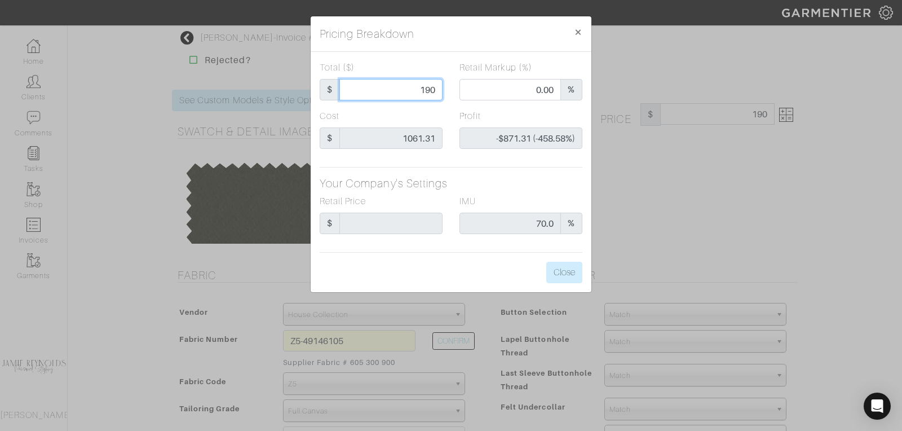
type input "$838.69 (44.14%)"
type input "1900"
type input "1900.00"
click at [558, 278] on button "Close" at bounding box center [564, 271] width 36 height 21
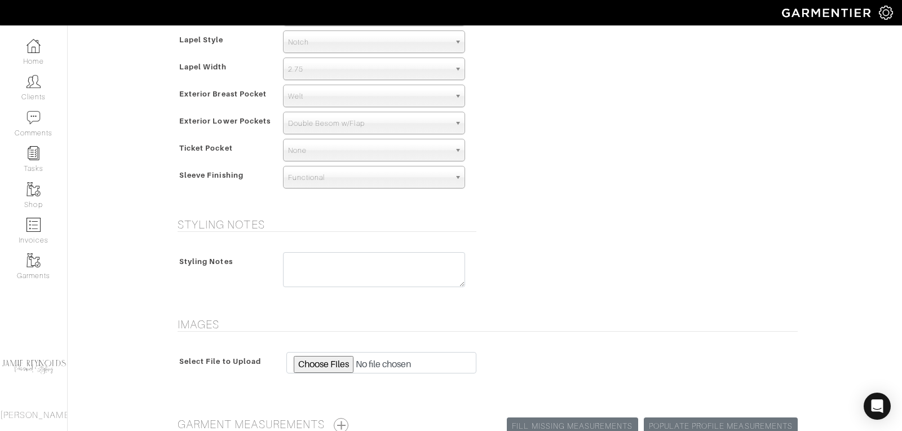
scroll to position [842, 0]
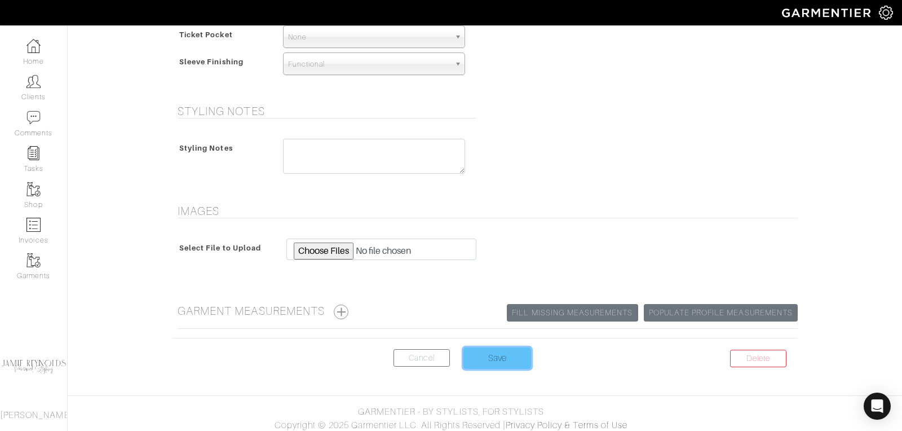
click at [493, 361] on input "Save" at bounding box center [497, 357] width 68 height 21
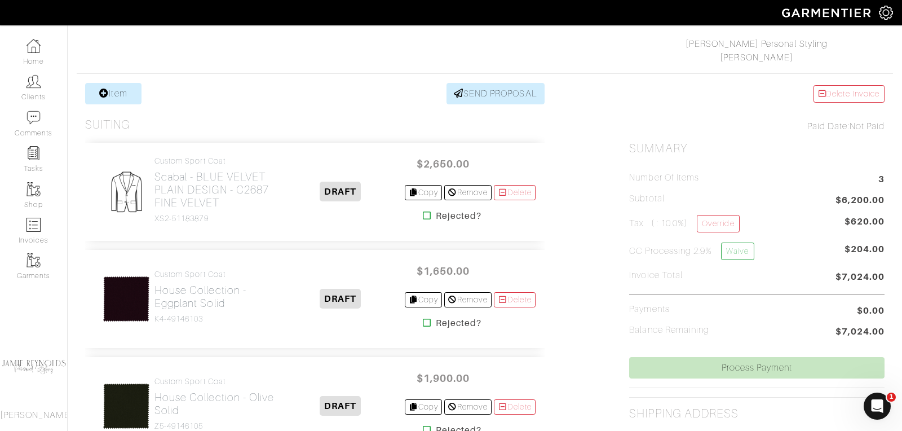
scroll to position [231, 0]
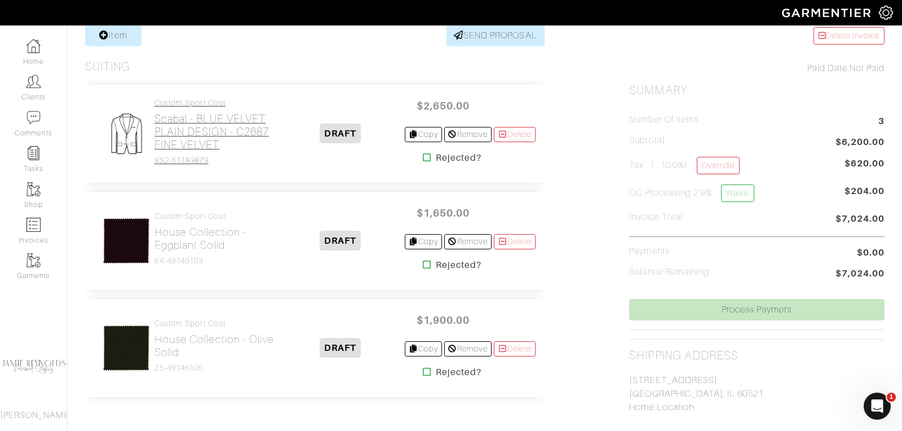
click at [193, 128] on h2 "Scabal - BLUE VELVET PLAIN DESIGN - C2687 FINE VELVET" at bounding box center [215, 131] width 122 height 39
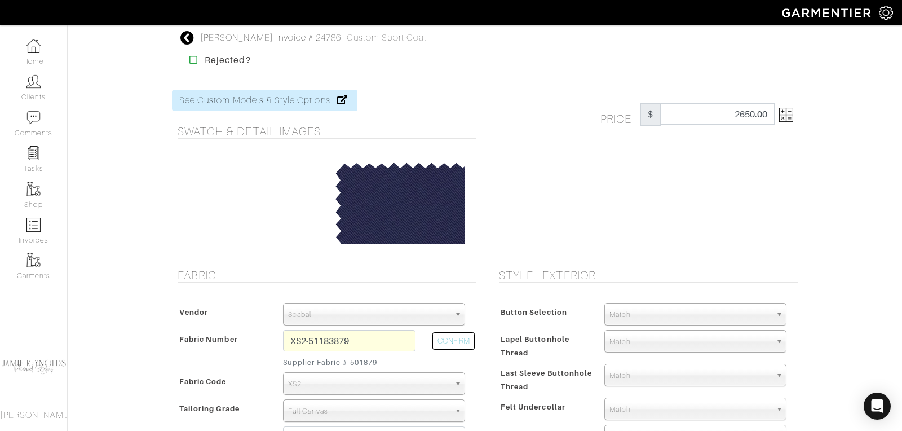
click at [787, 118] on img at bounding box center [786, 115] width 14 height 14
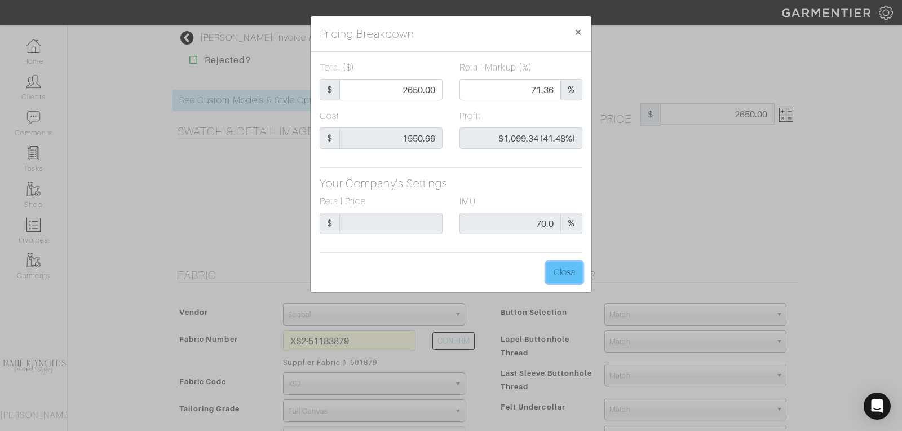
click at [570, 270] on button "Close" at bounding box center [564, 271] width 36 height 21
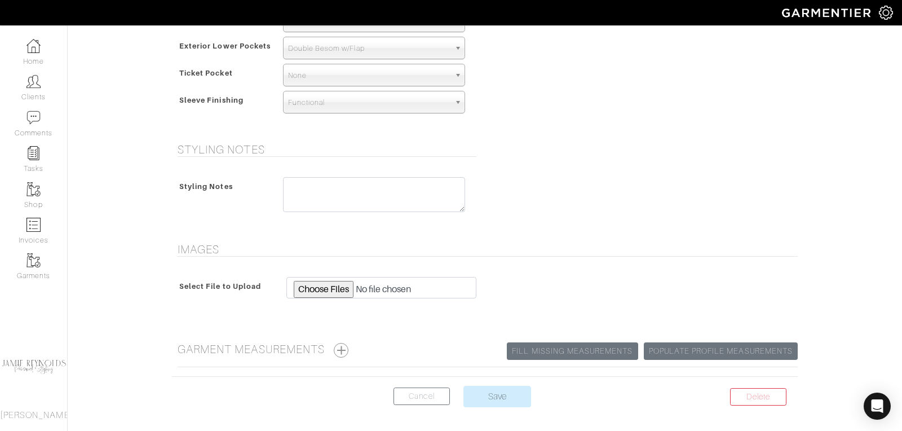
scroll to position [842, 0]
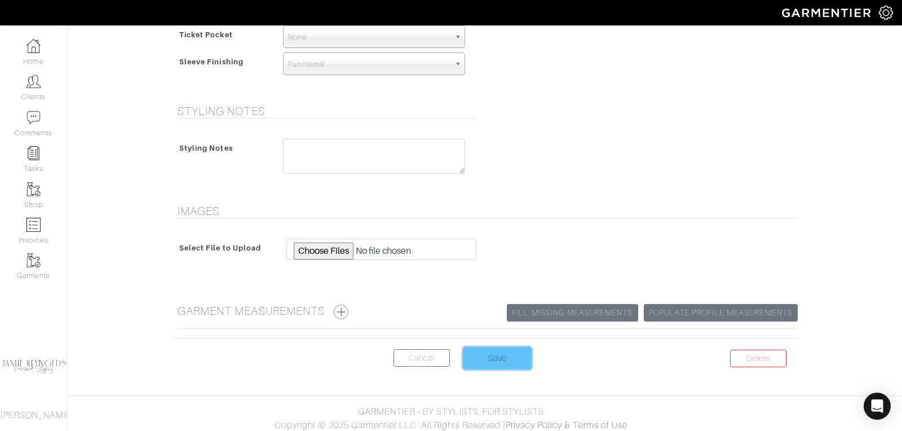
click at [503, 349] on input "Save" at bounding box center [497, 357] width 68 height 21
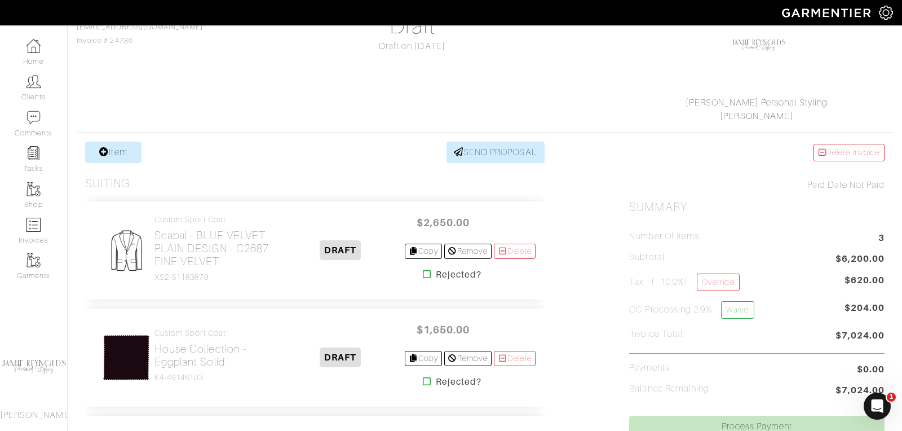
scroll to position [79, 0]
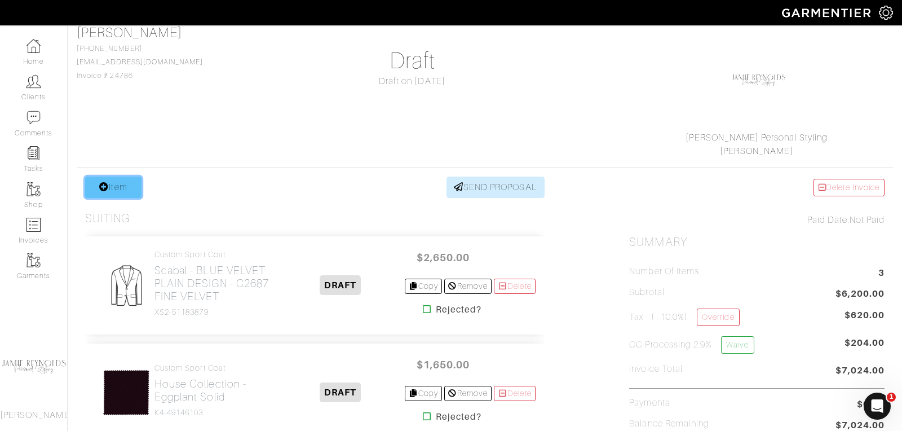
click at [114, 180] on link "Item" at bounding box center [113, 186] width 56 height 21
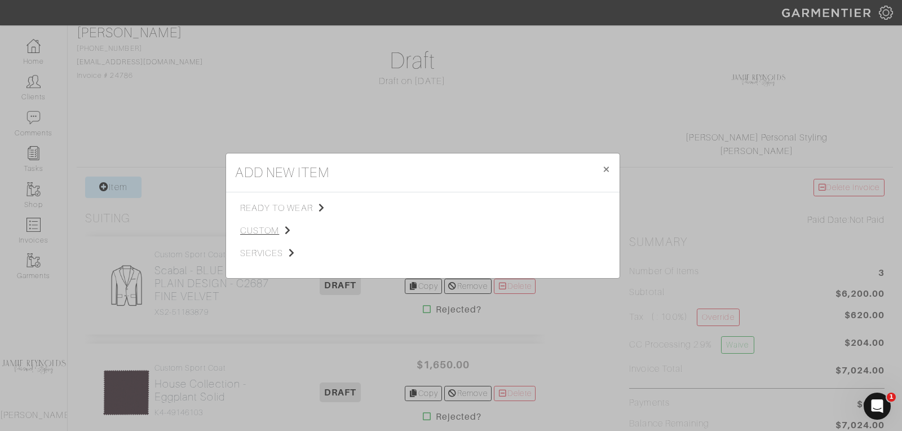
click at [270, 225] on span "custom" at bounding box center [296, 231] width 113 height 14
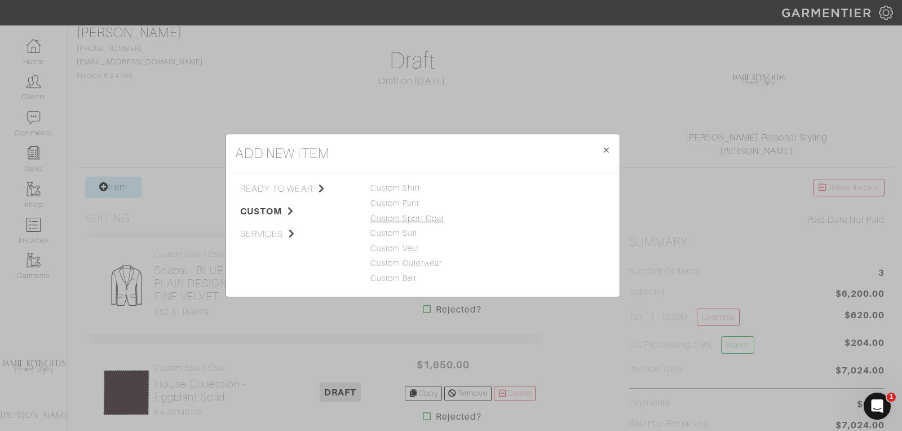
click at [411, 218] on link "Custom Sport Coat" at bounding box center [406, 218] width 73 height 9
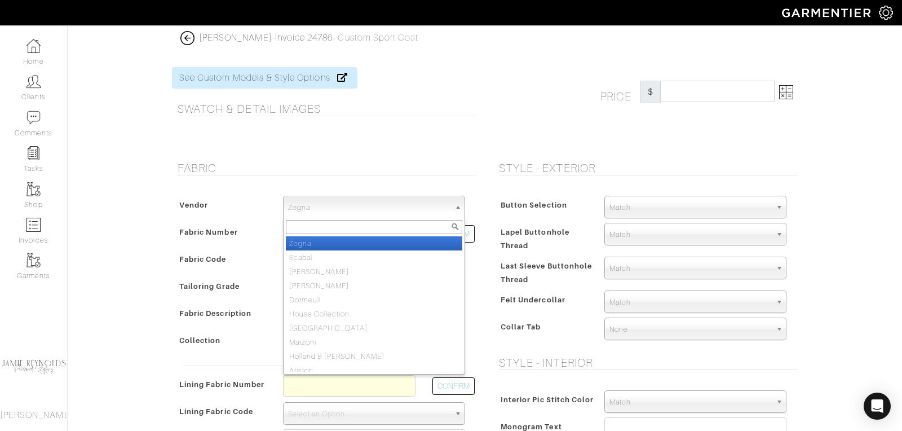
click at [298, 200] on span "Zegna" at bounding box center [369, 207] width 162 height 23
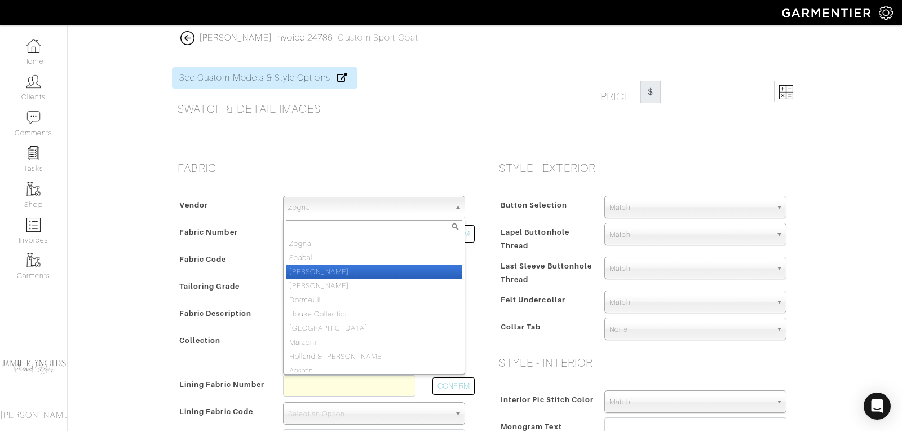
click at [324, 267] on li "Loro Piana" at bounding box center [374, 271] width 176 height 14
select select "76"
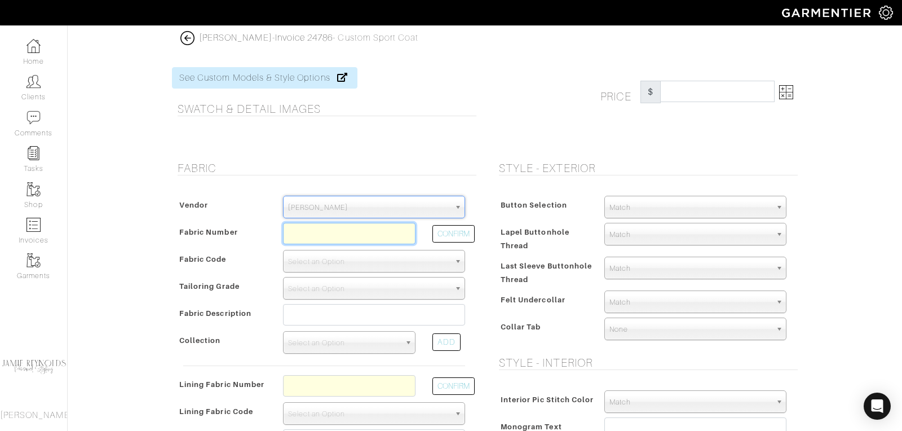
click at [311, 232] on input "text" at bounding box center [349, 233] width 132 height 21
click at [440, 233] on button "CONFIRM" at bounding box center [453, 233] width 42 height 17
type input "XL4-51174340"
select select "1098"
type input "BORDEAUX PLAIN - 769 COTTON VELVET"
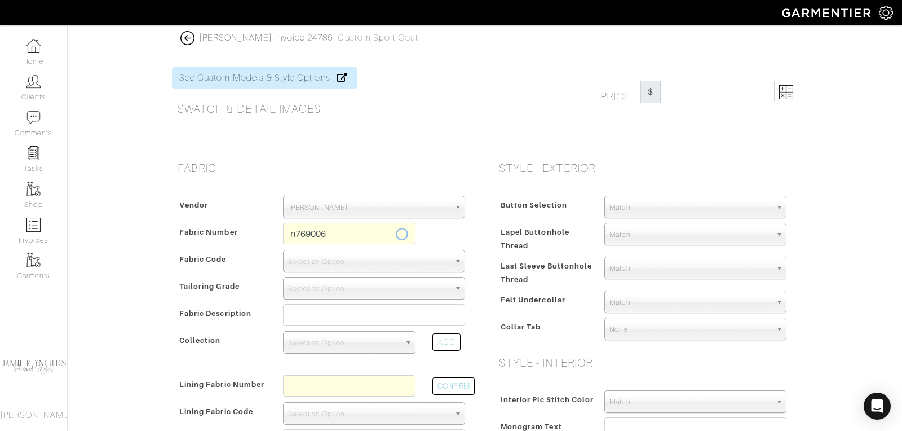
select select
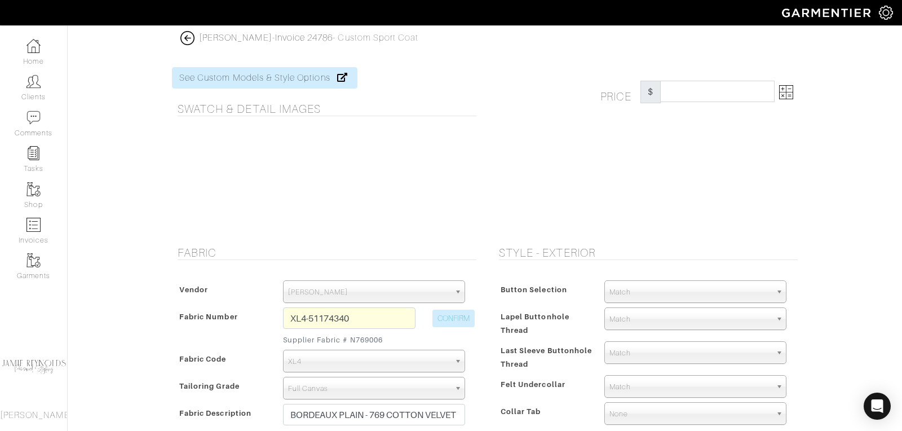
type input "2630.00"
click at [791, 95] on img at bounding box center [786, 92] width 14 height 14
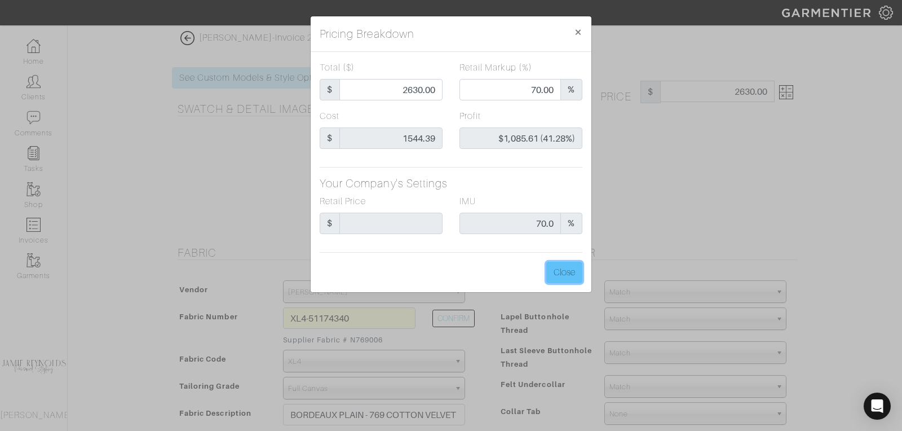
click at [573, 272] on button "Close" at bounding box center [564, 271] width 36 height 21
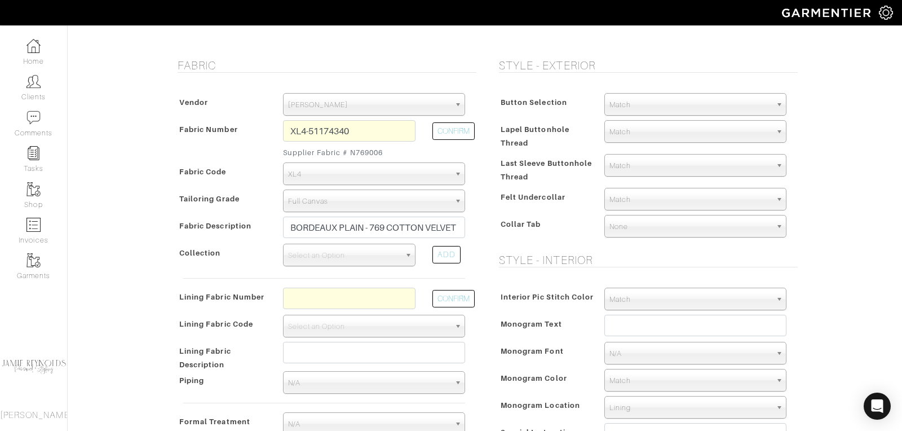
scroll to position [193, 0]
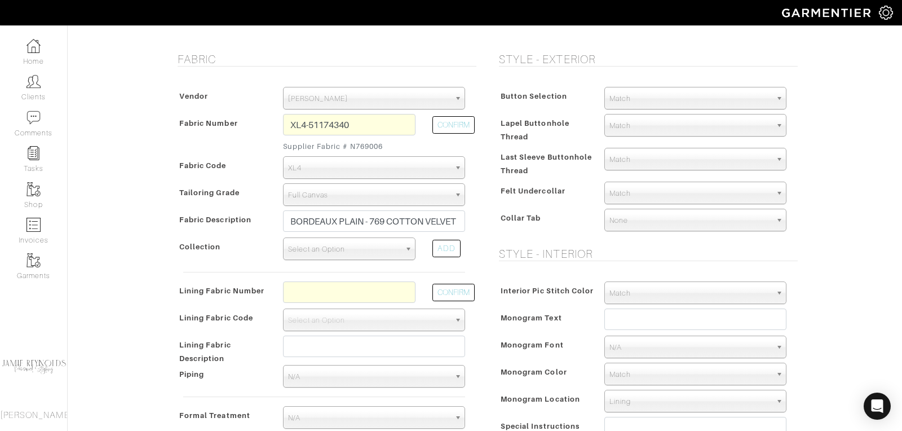
click at [382, 243] on span "Select an Option" at bounding box center [344, 249] width 112 height 23
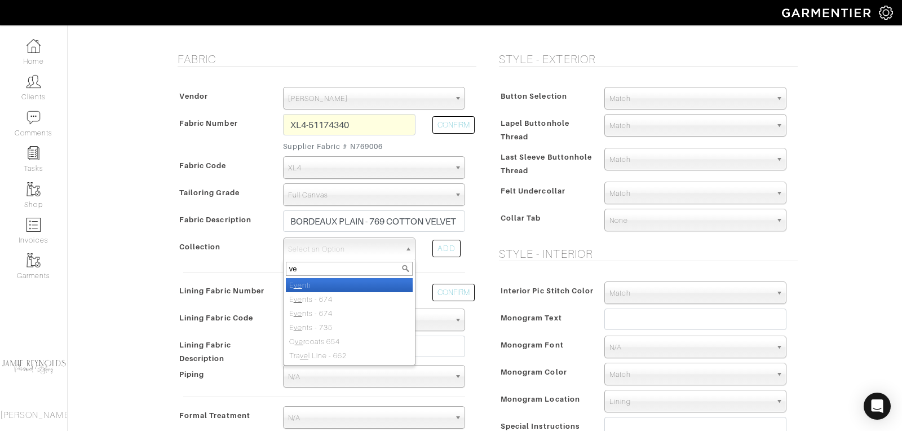
type input "v"
type input "cotton"
click at [358, 285] on em "Cotton" at bounding box center [350, 285] width 24 height 8
select select "290"
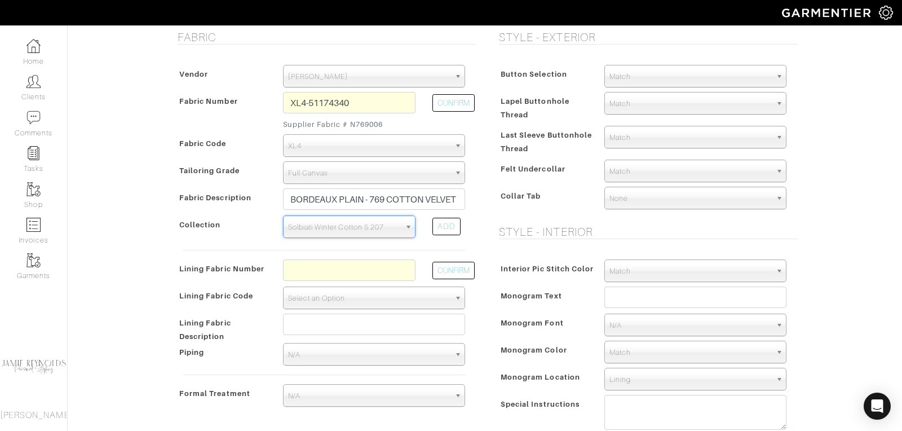
scroll to position [217, 0]
click at [346, 264] on input "text" at bounding box center [349, 268] width 132 height 21
type input "l5-48135269"
click at [451, 260] on button "CONFIRM" at bounding box center [453, 268] width 42 height 17
select select "938"
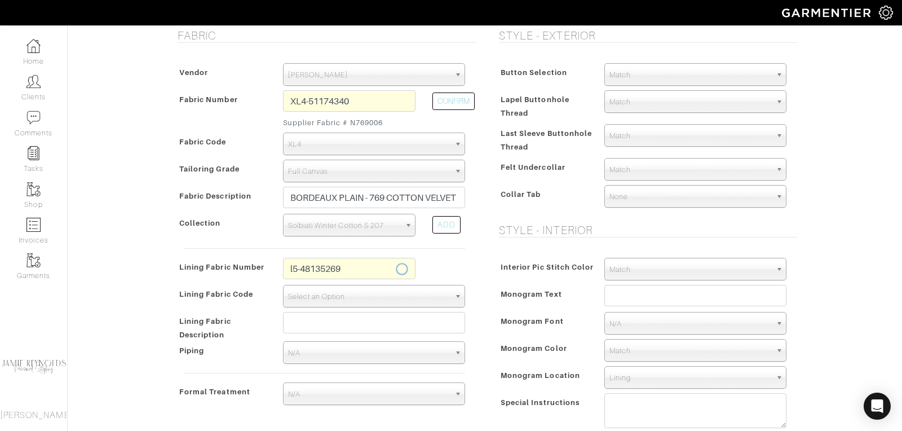
type input "Taupe Solid"
type input "2695.00"
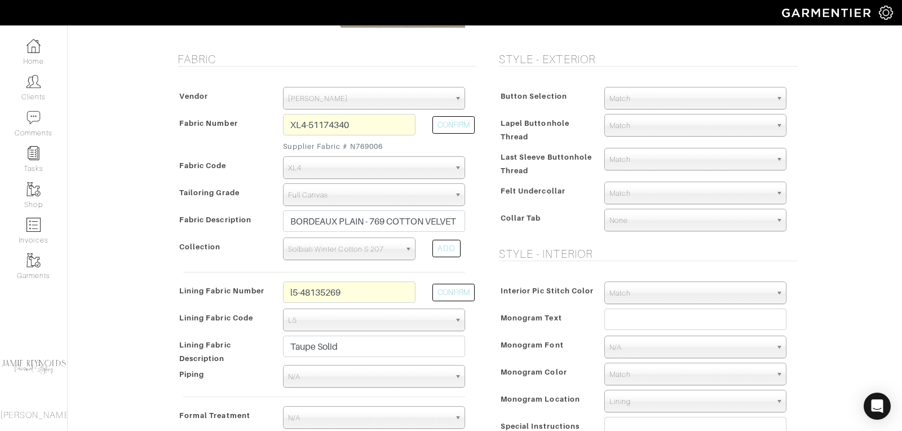
scroll to position [228, 0]
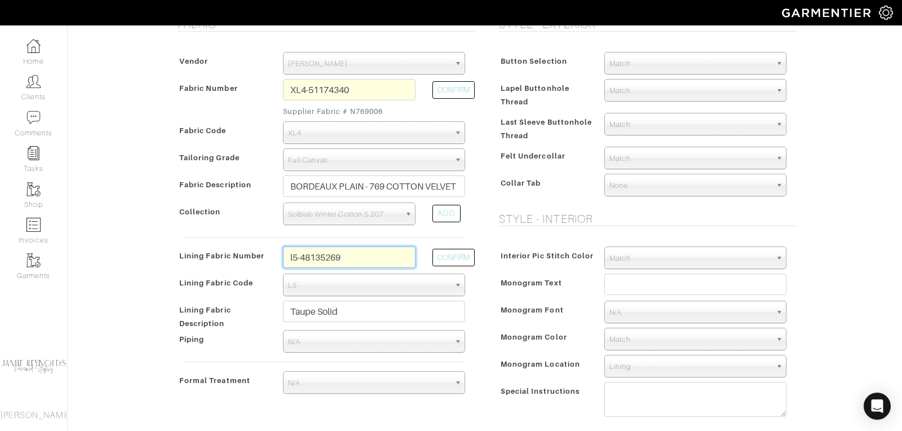
click at [356, 256] on input "l5-48135269" at bounding box center [349, 256] width 132 height 21
type input "l5-48135267"
click at [463, 249] on button "CONFIRM" at bounding box center [453, 257] width 42 height 17
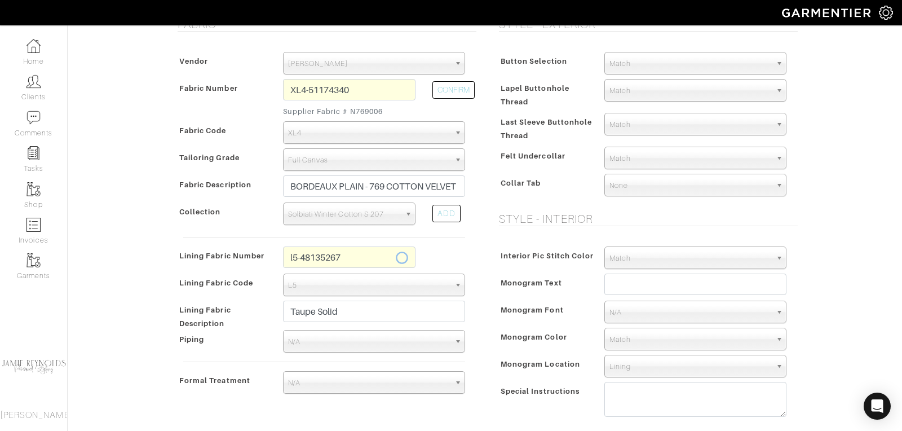
type input "Cream Solid"
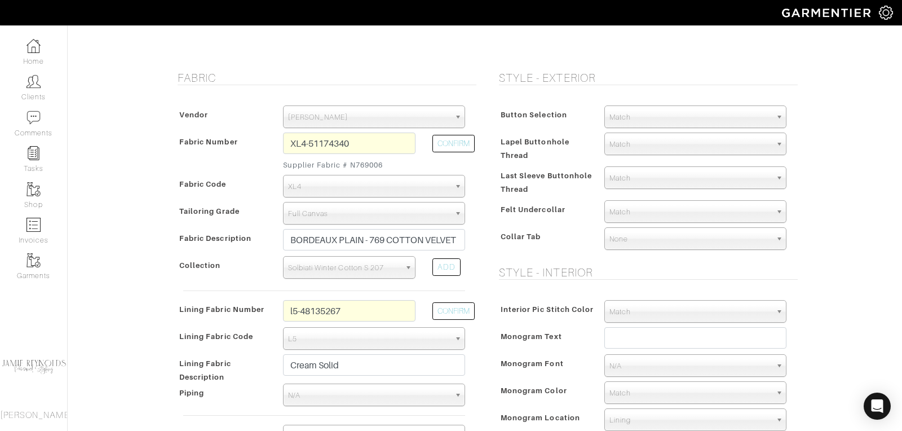
scroll to position [283, 0]
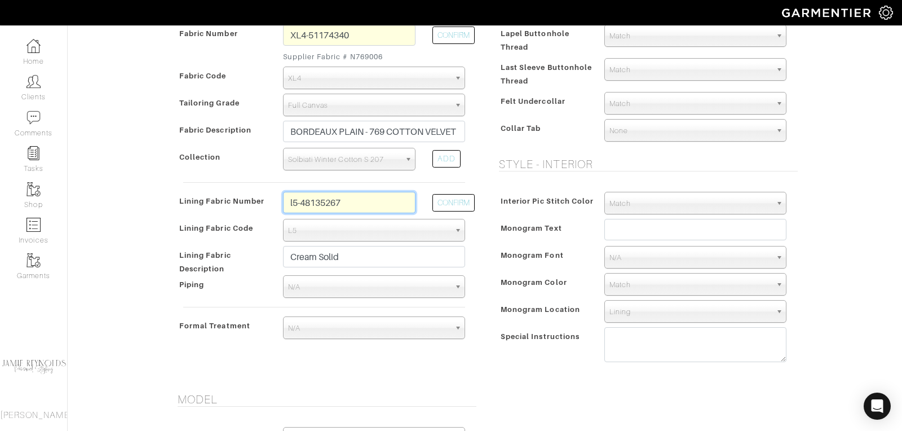
click at [361, 205] on input "l5-48135267" at bounding box center [349, 202] width 132 height 21
type input "l5-48135262"
click at [445, 202] on button "CONFIRM" at bounding box center [453, 202] width 42 height 17
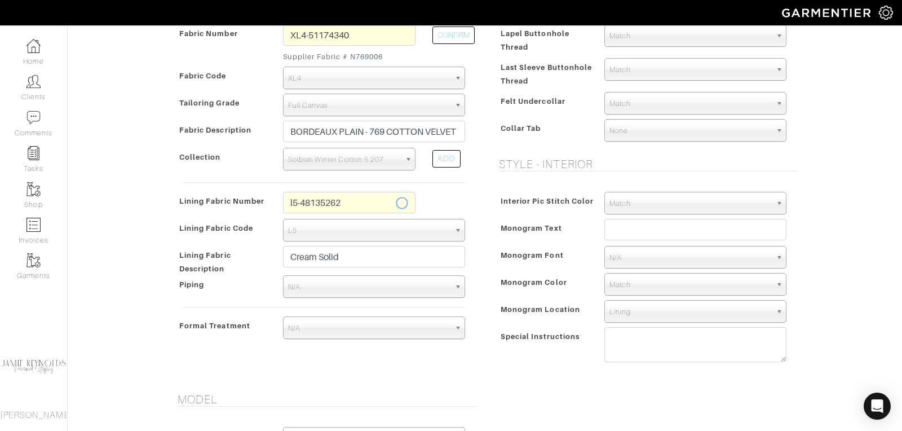
type input "Navy Solid"
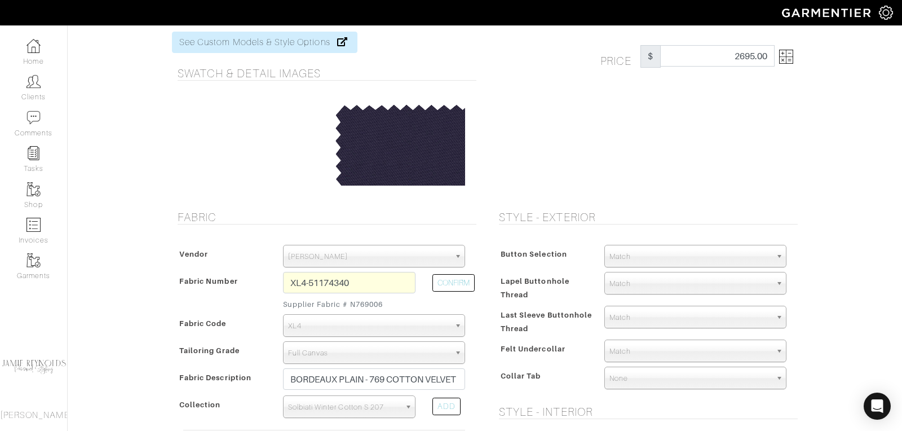
scroll to position [0, 0]
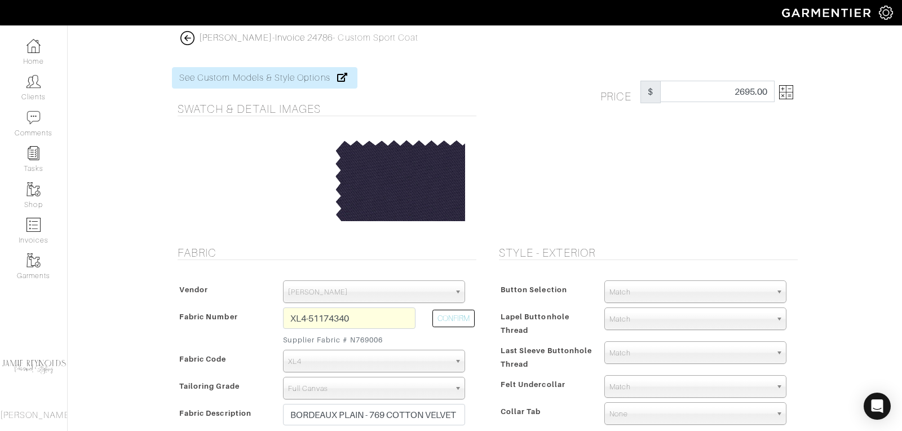
click at [792, 95] on img at bounding box center [786, 92] width 14 height 14
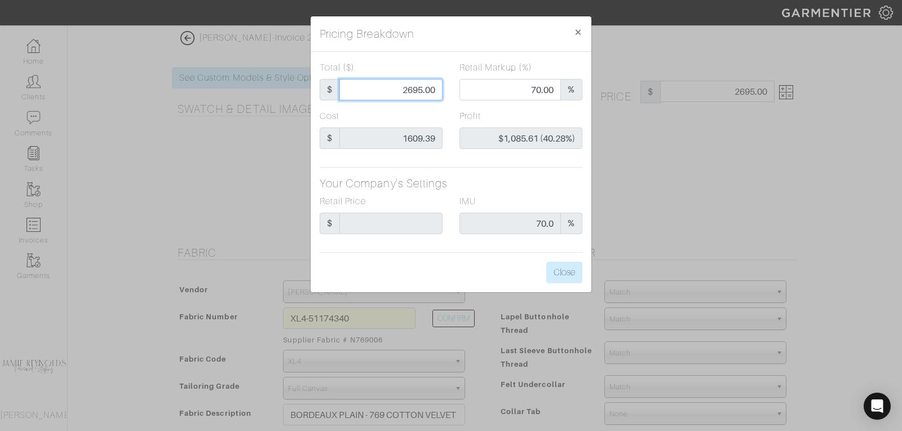
click at [412, 91] on input "2695.00" at bounding box center [390, 89] width 103 height 21
type input "2"
type input "0.00"
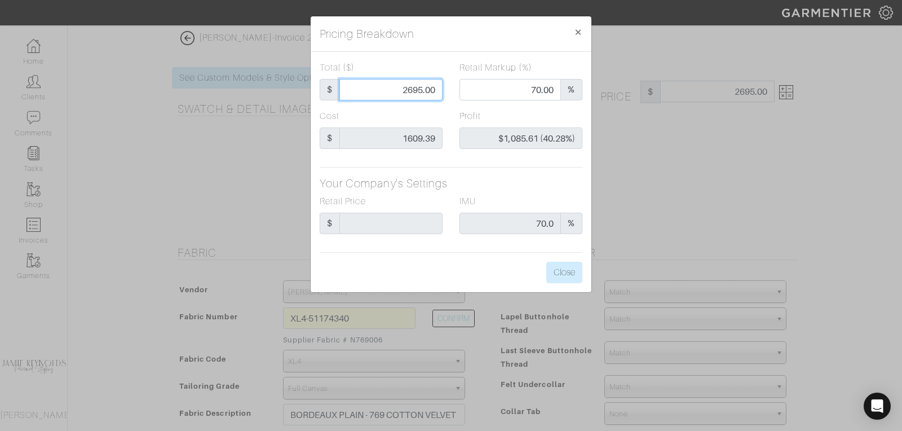
type input "-$1,607.39 (-80369.50%)"
type input "27"
type input "-$1,582.39 (-5860.70%)"
type input "270"
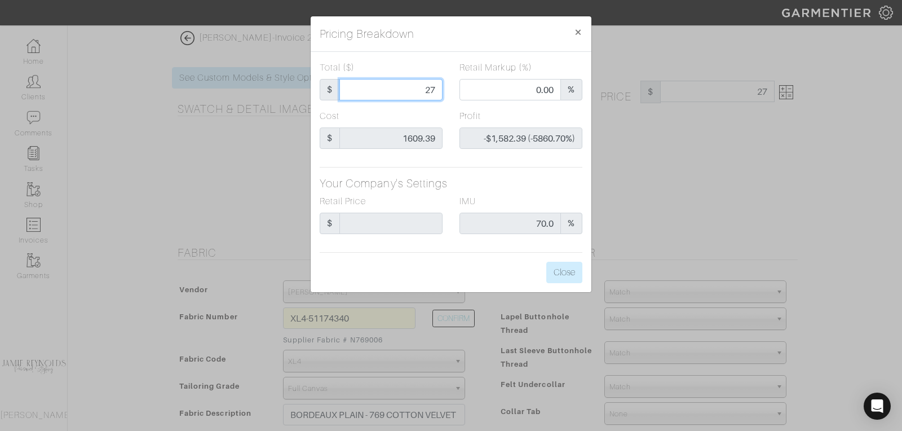
type input "270"
type input "-$1,339.39 (-496.07%)"
type input "2700"
type input "70.78"
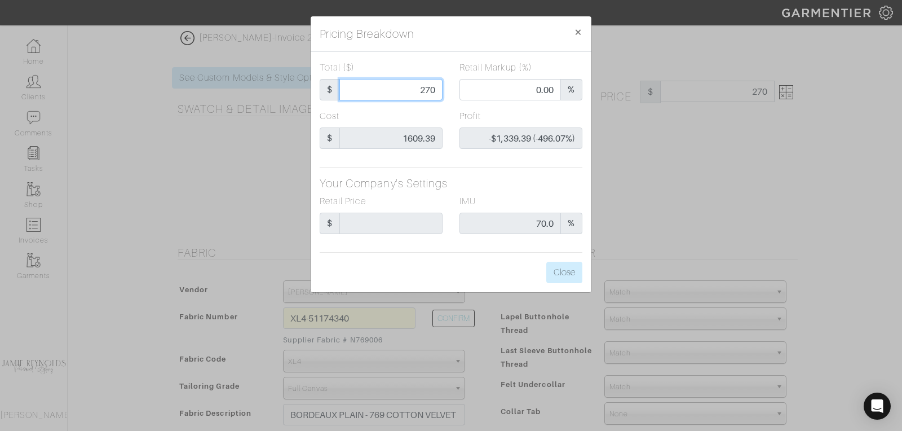
type input "$1,090.61 (40.39%)"
type input "2700"
type input "2700.00"
click at [566, 274] on button "Close" at bounding box center [564, 271] width 36 height 21
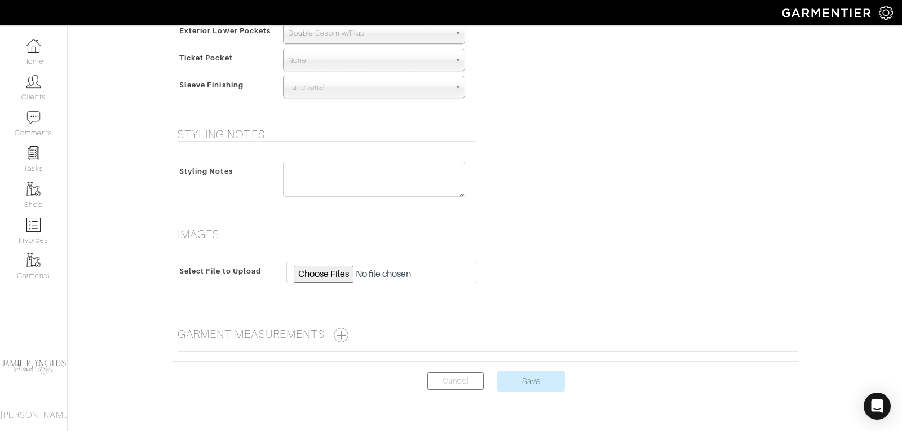
scroll to position [801, 0]
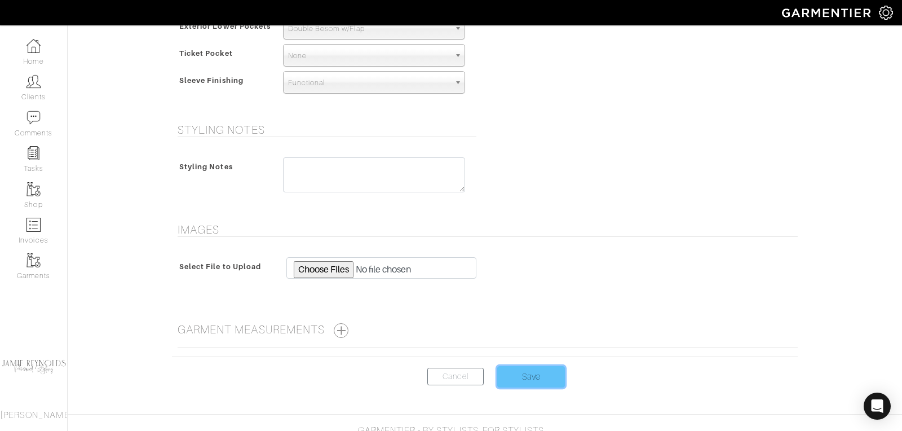
click at [526, 369] on input "Save" at bounding box center [531, 376] width 68 height 21
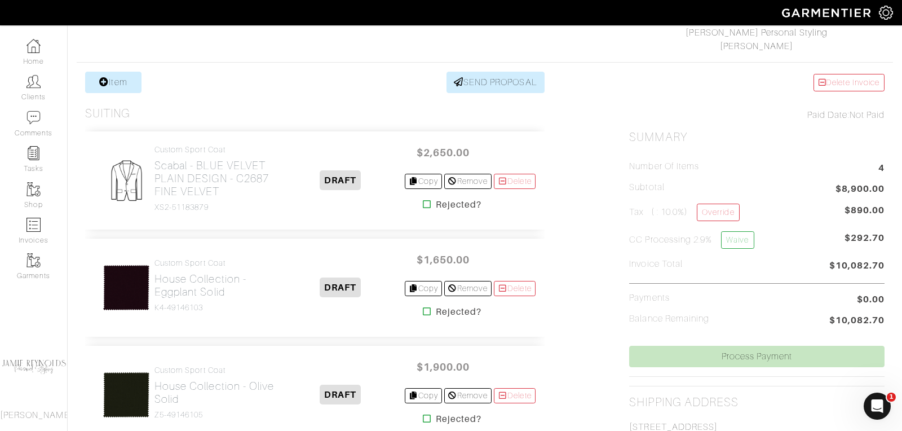
scroll to position [168, 0]
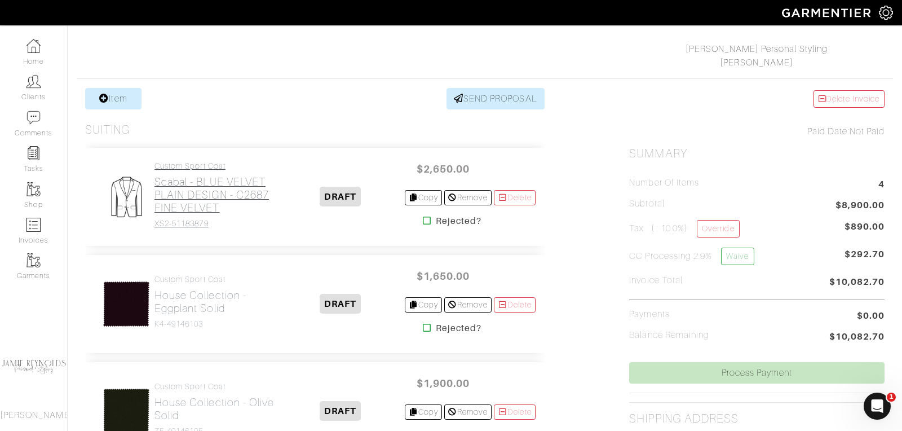
click at [220, 193] on h2 "Scabal - BLUE VELVET PLAIN DESIGN - C2687 FINE VELVET" at bounding box center [215, 194] width 122 height 39
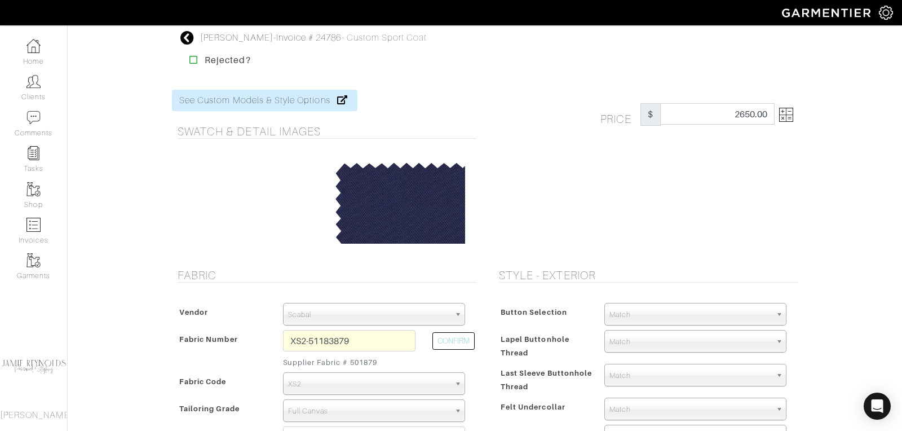
click at [788, 119] on img at bounding box center [786, 115] width 14 height 14
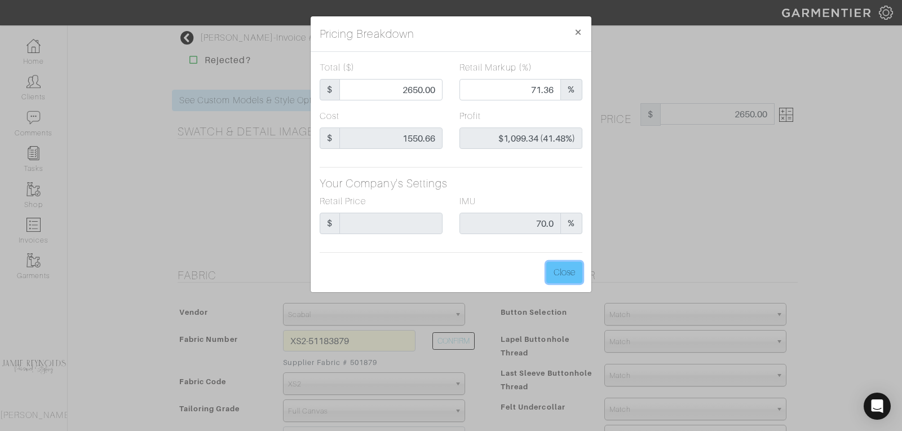
click at [564, 269] on button "Close" at bounding box center [564, 271] width 36 height 21
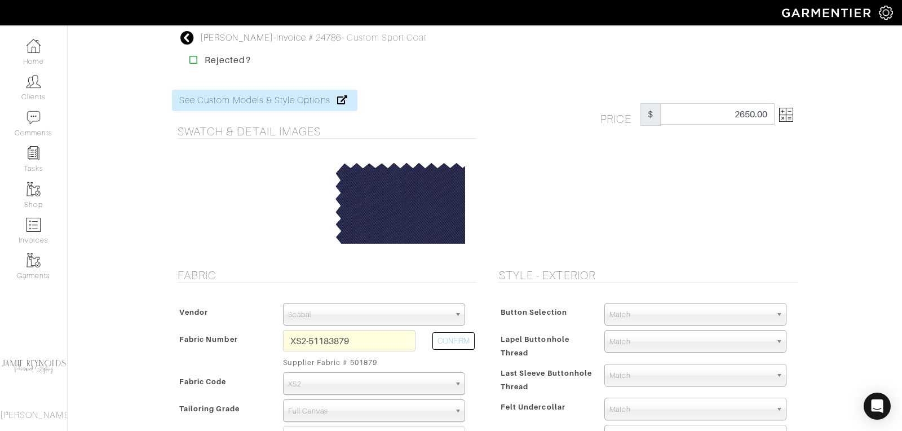
click at [187, 37] on icon at bounding box center [187, 38] width 14 height 14
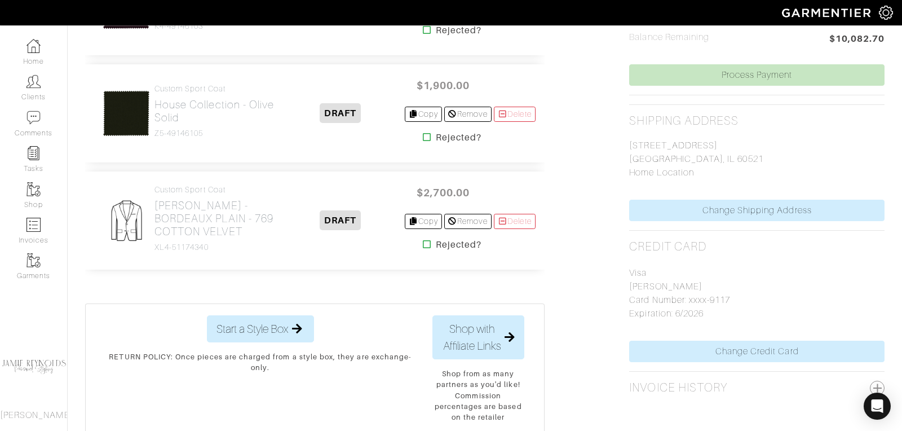
scroll to position [468, 0]
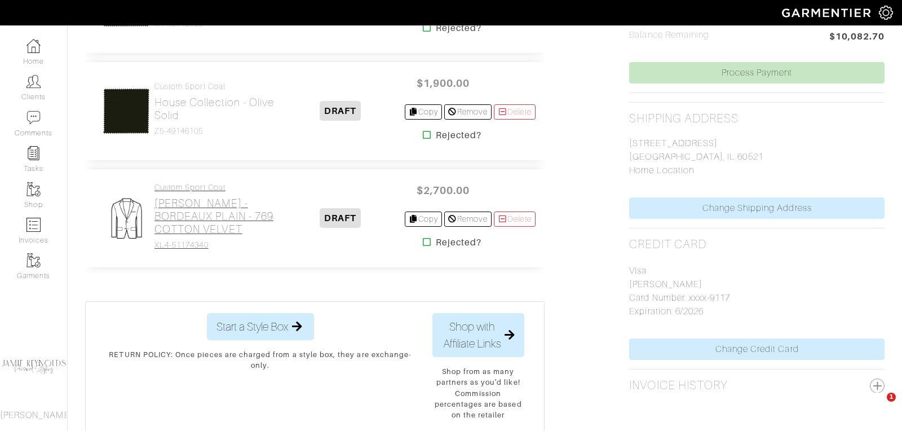
click at [202, 205] on h2 "[PERSON_NAME] - BORDEAUX PLAIN - 769 COTTON VELVET" at bounding box center [215, 216] width 122 height 39
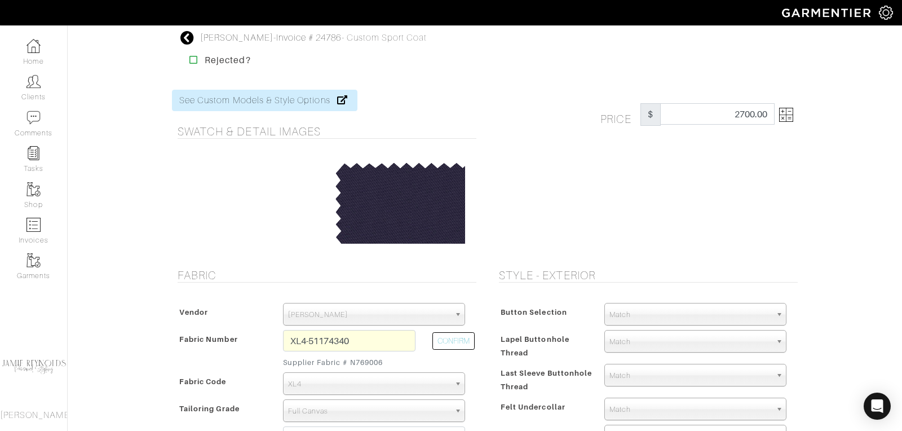
click at [788, 119] on img at bounding box center [786, 115] width 14 height 14
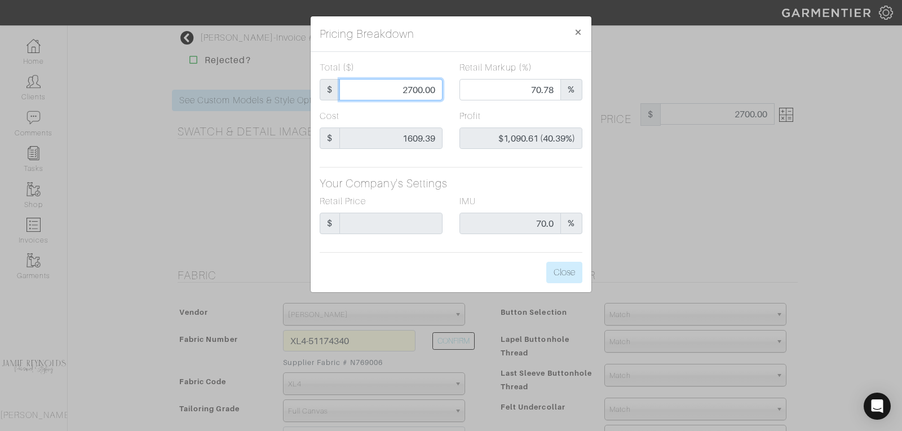
click at [412, 90] on input "2700.00" at bounding box center [390, 89] width 103 height 21
type input "2"
type input "0.00"
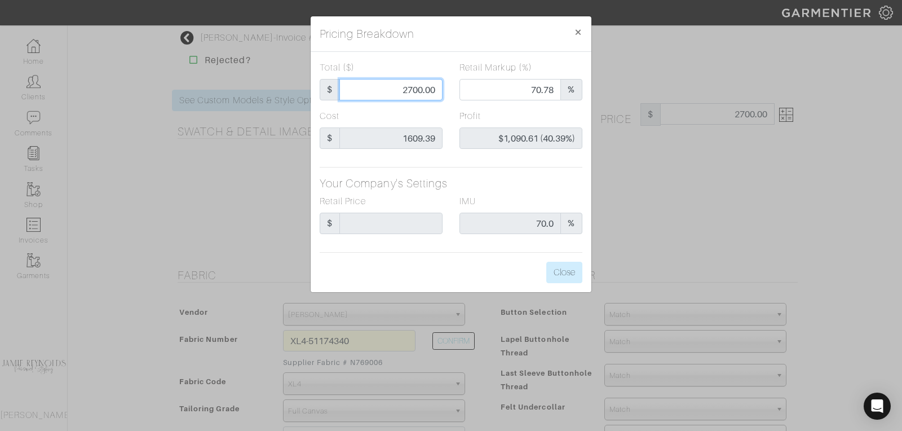
type input "-$1,607.39 (-80369.50%)"
type input "27"
type input "-$1,582.39 (-5860.70%)"
type input "275"
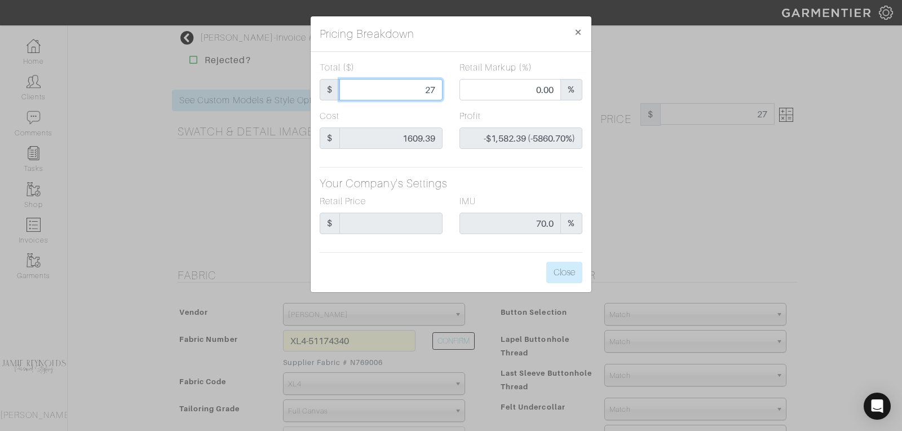
type input "275"
type input "-$1,334.39 (-485.23%)"
type input "2750"
type input "71.31"
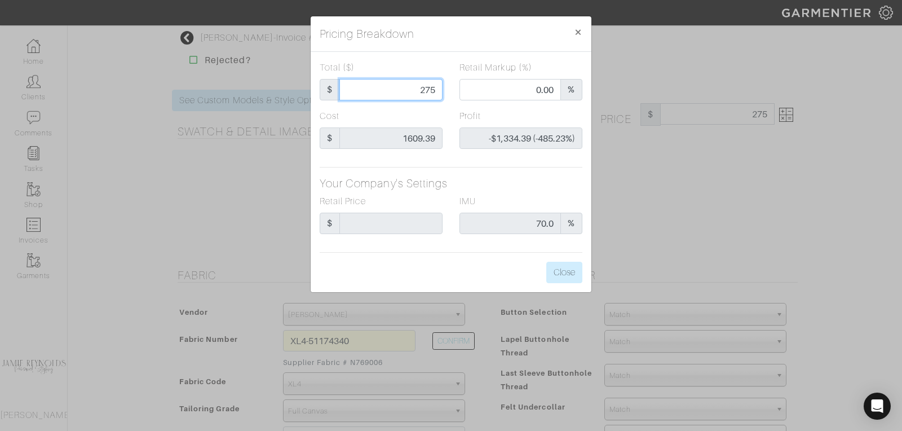
type input "$1,140.61 (41.48%)"
type input "2750"
type input "2750.00"
click at [568, 272] on button "Close" at bounding box center [564, 271] width 36 height 21
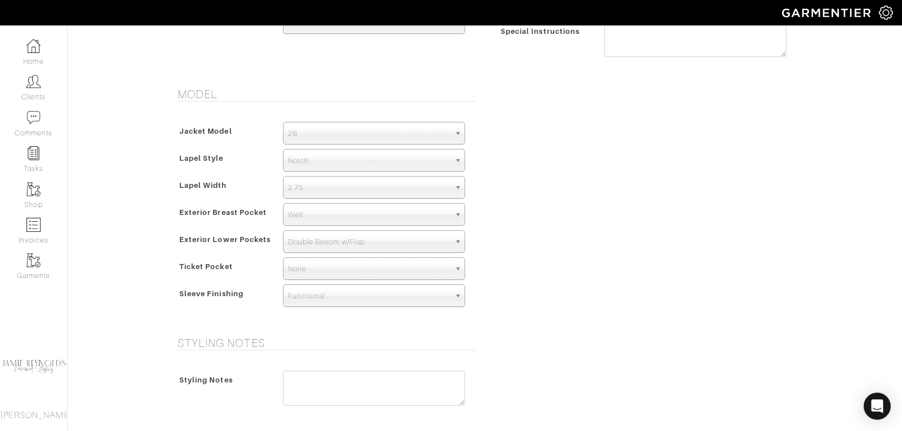
scroll to position [842, 0]
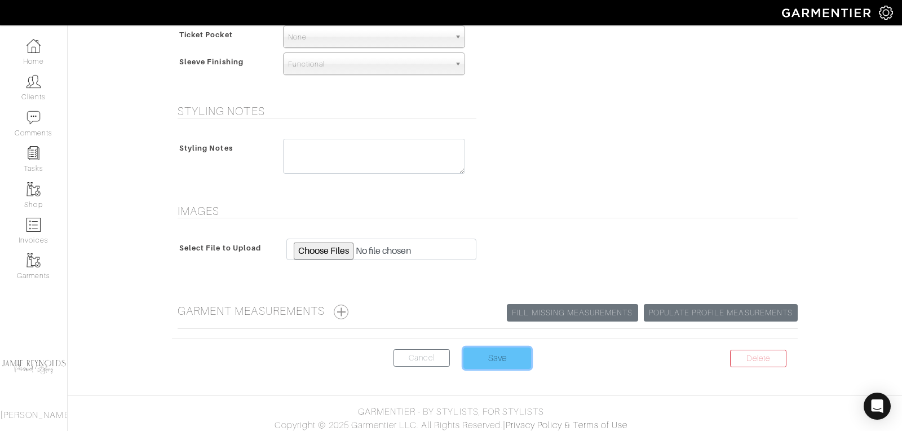
click at [506, 347] on input "Save" at bounding box center [497, 357] width 68 height 21
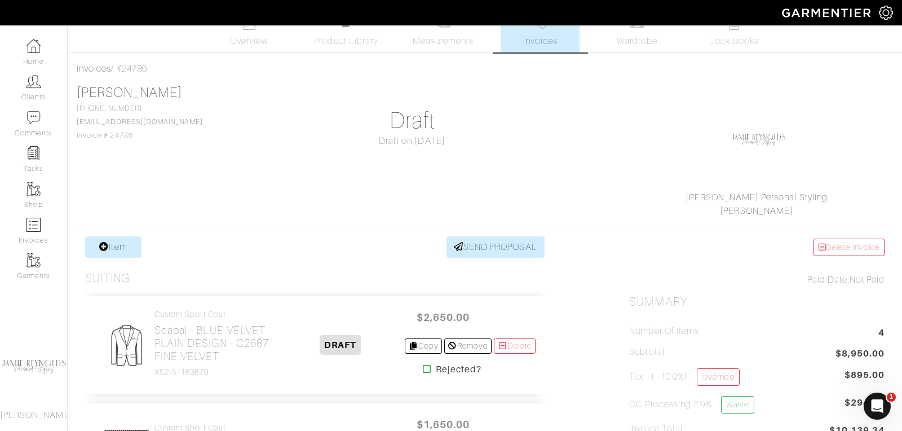
scroll to position [15, 0]
